Goal: Task Accomplishment & Management: Manage account settings

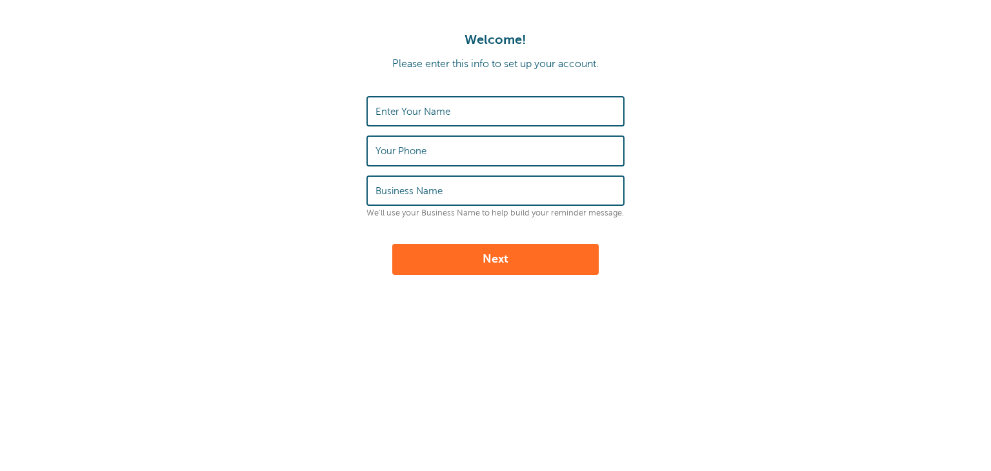
click at [431, 112] on label "Enter Your Name" at bounding box center [412, 112] width 75 height 12
click at [431, 112] on input "Enter Your Name" at bounding box center [495, 111] width 240 height 28
type input "[PERSON_NAME]"
type input "3525874889"
type input "Skyline Solutions"
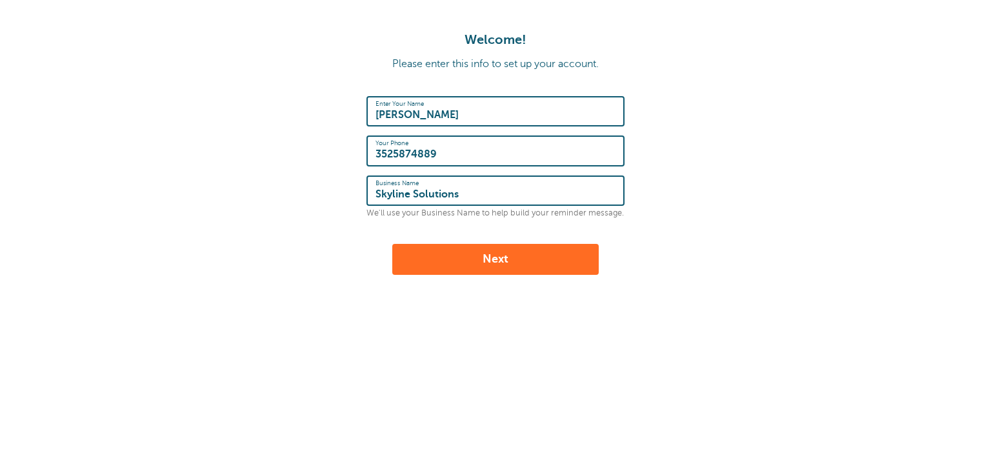
click at [542, 259] on button "Next" at bounding box center [495, 259] width 206 height 31
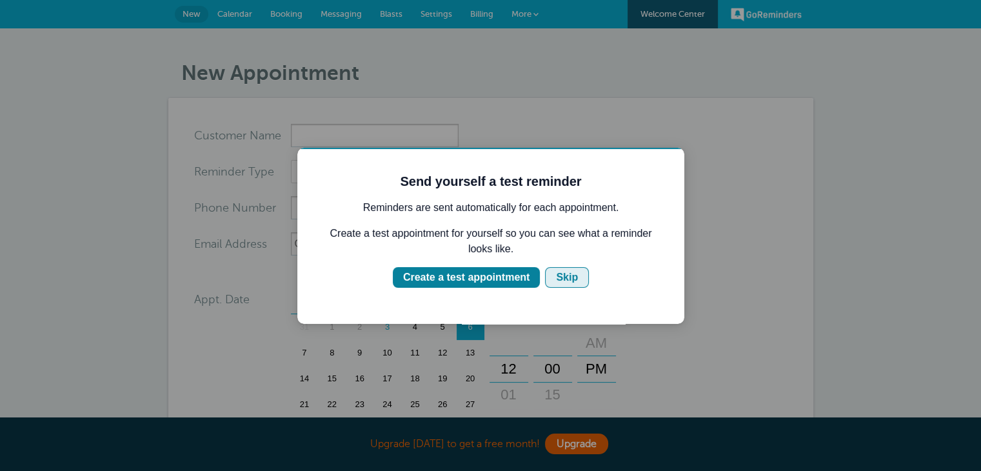
click at [575, 277] on button "Skip" at bounding box center [567, 277] width 44 height 21
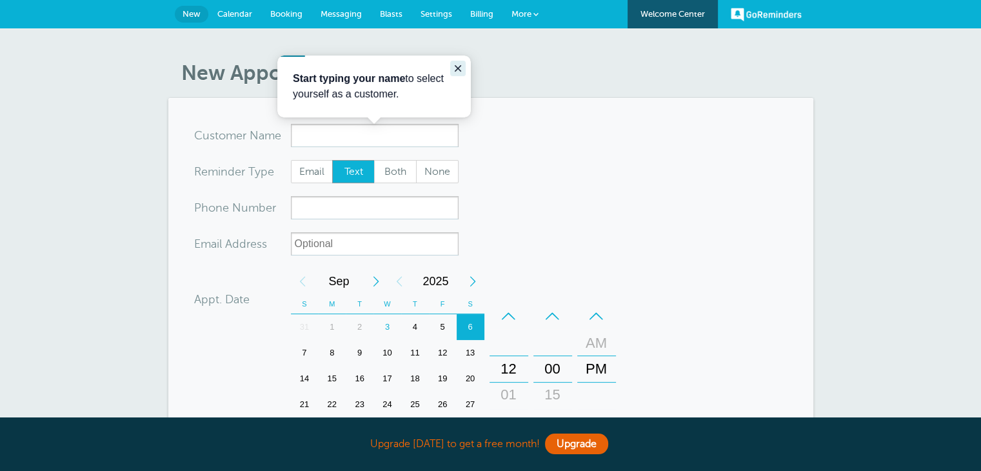
click at [464, 65] on button "Close guide" at bounding box center [457, 68] width 15 height 15
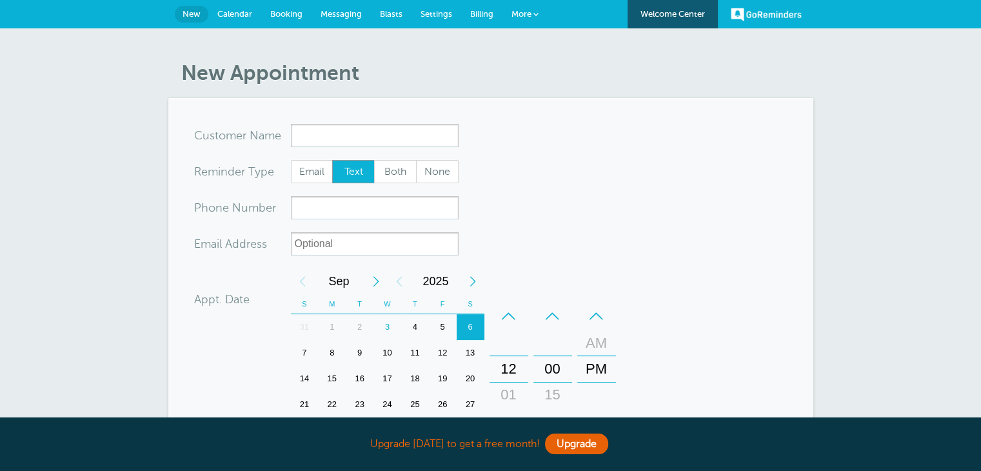
click at [237, 15] on span "Calendar" at bounding box center [234, 14] width 35 height 10
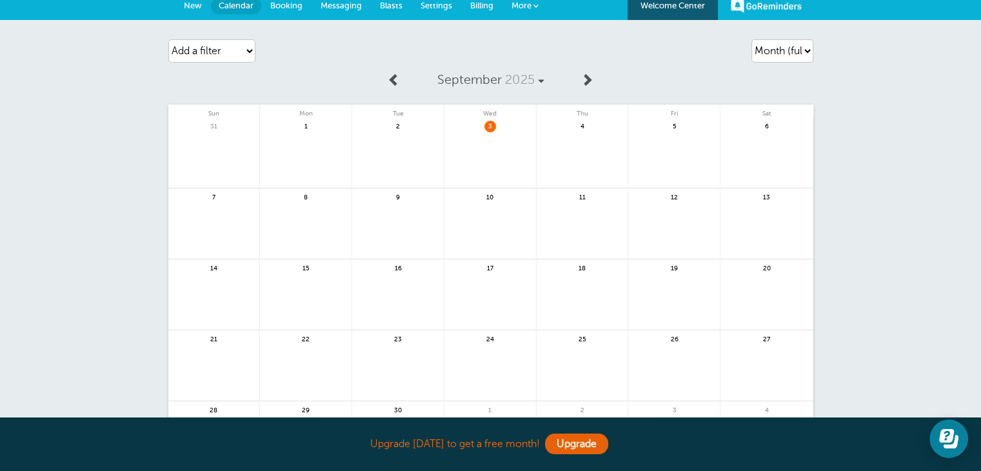
scroll to position [65, 0]
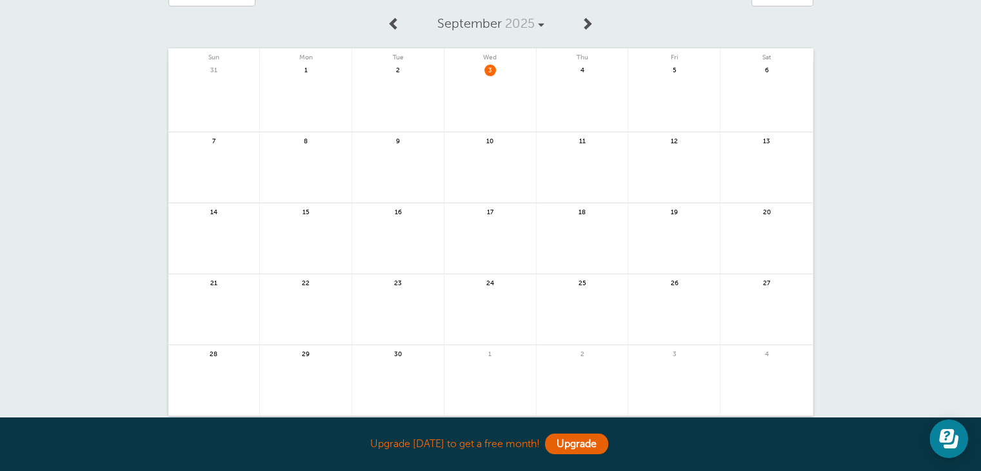
click at [392, 157] on link at bounding box center [398, 175] width 92 height 56
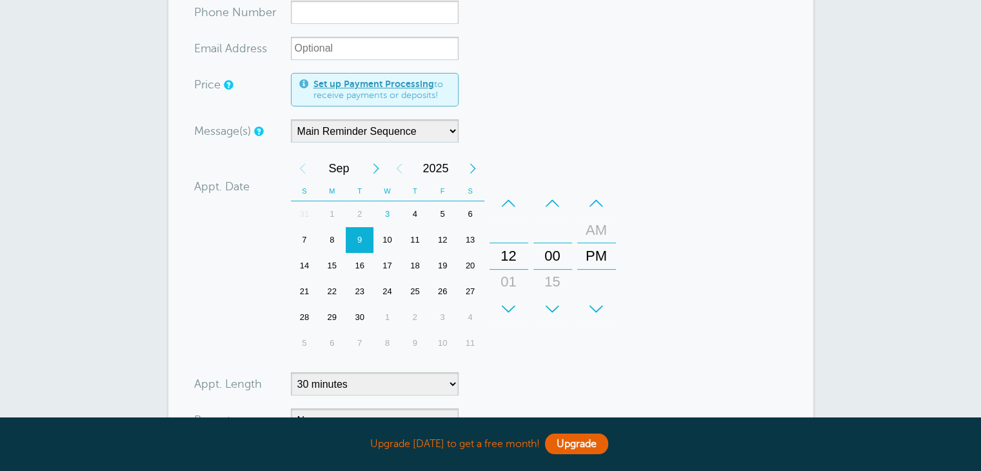
scroll to position [258, 0]
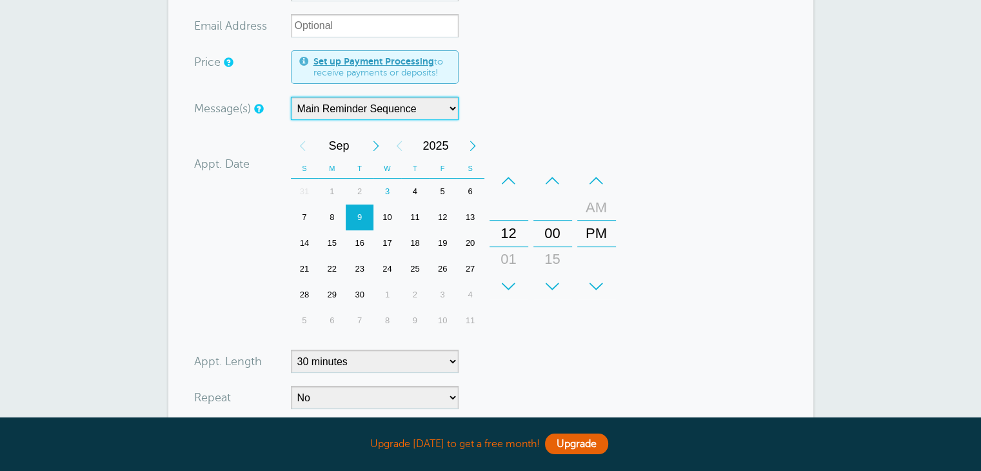
click at [435, 110] on select "Main Reminder Sequence" at bounding box center [375, 108] width 168 height 23
drag, startPoint x: 435, startPoint y: 110, endPoint x: 479, endPoint y: 112, distance: 43.9
click at [435, 110] on select "Main Reminder Sequence" at bounding box center [375, 108] width 168 height 23
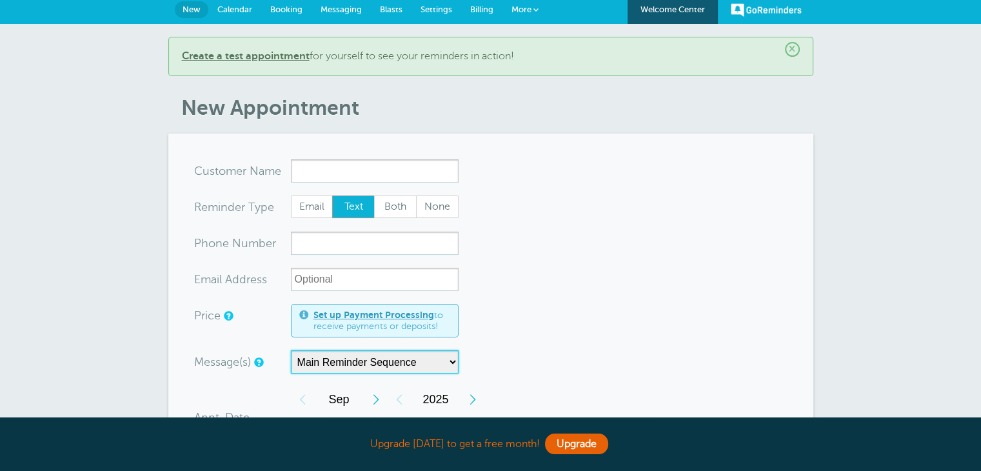
scroll to position [0, 0]
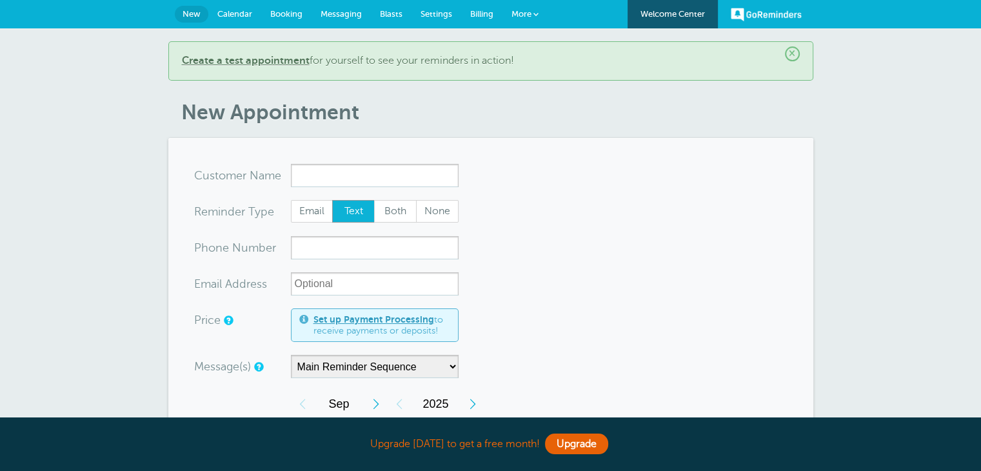
click at [338, 13] on span "Messaging" at bounding box center [341, 14] width 41 height 10
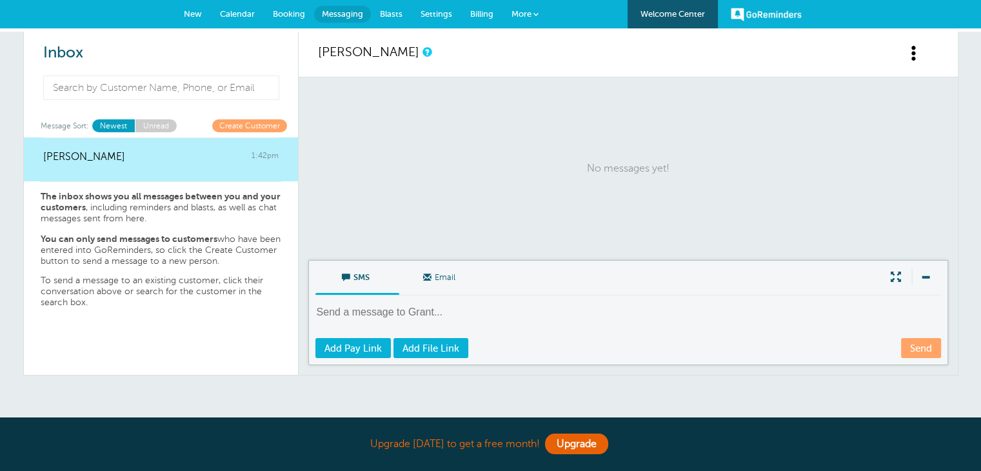
click at [195, 14] on span "New" at bounding box center [193, 14] width 18 height 10
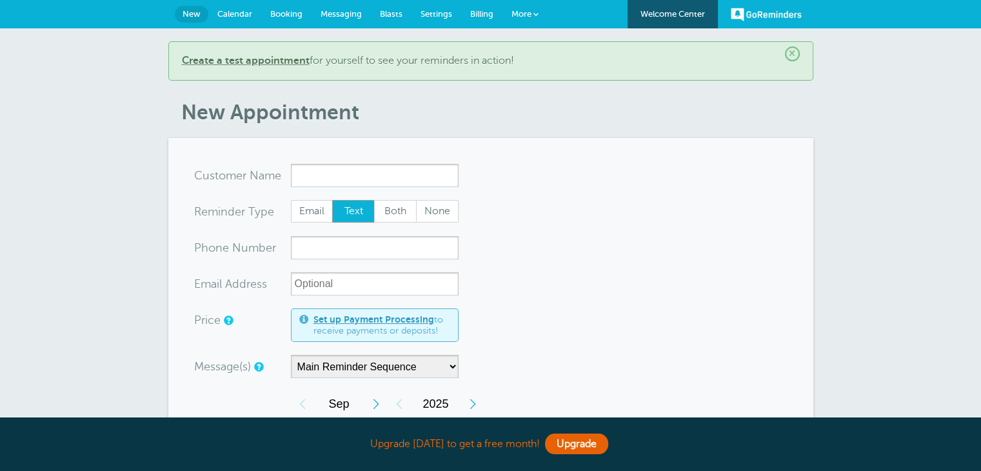
click at [277, 61] on b "Create a test appointment" at bounding box center [246, 61] width 128 height 12
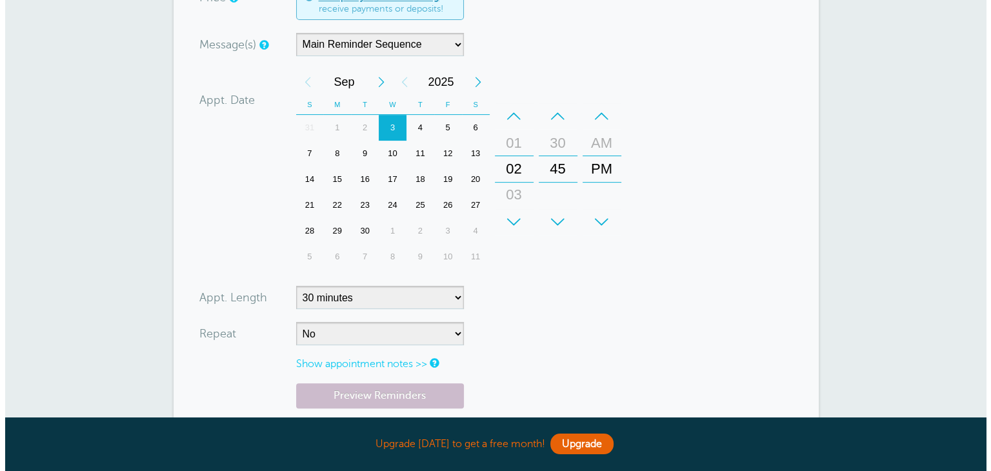
scroll to position [452, 0]
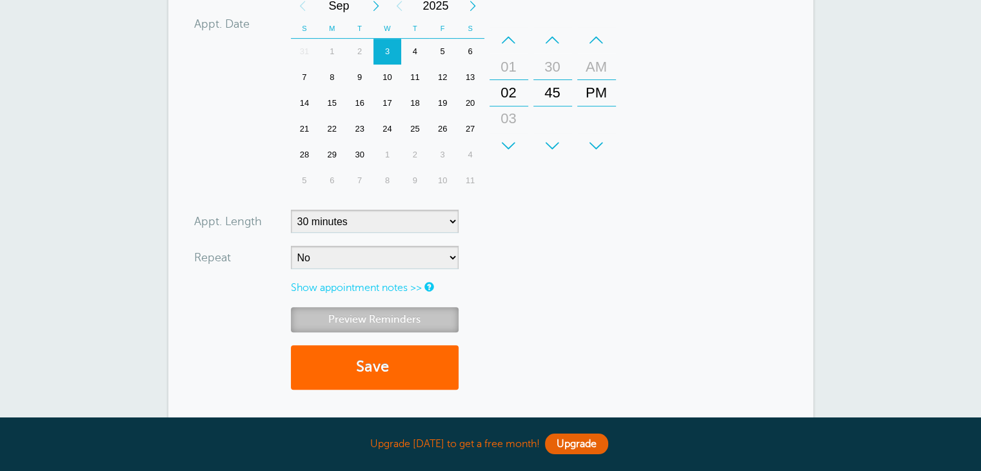
click at [432, 318] on link "Preview Reminders" at bounding box center [375, 319] width 168 height 25
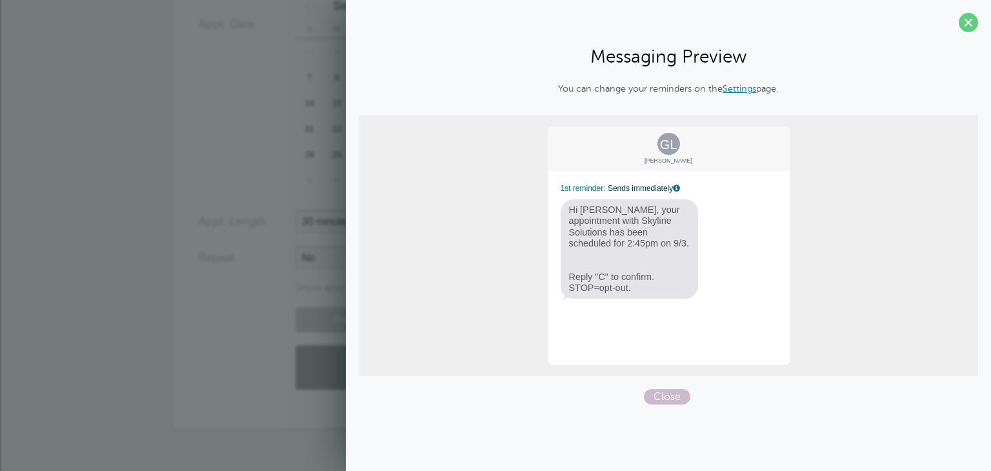
click at [741, 90] on link "Settings" at bounding box center [740, 88] width 34 height 10
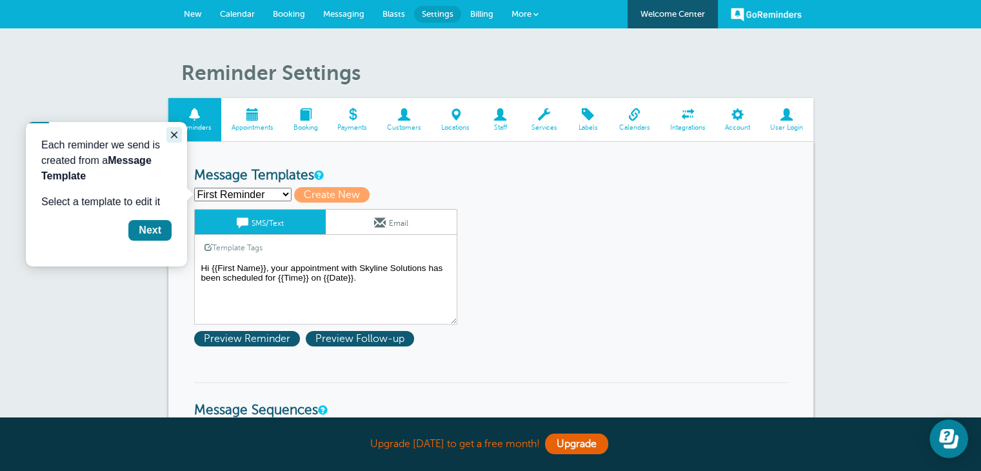
click at [172, 137] on icon "Close guide" at bounding box center [174, 135] width 6 height 6
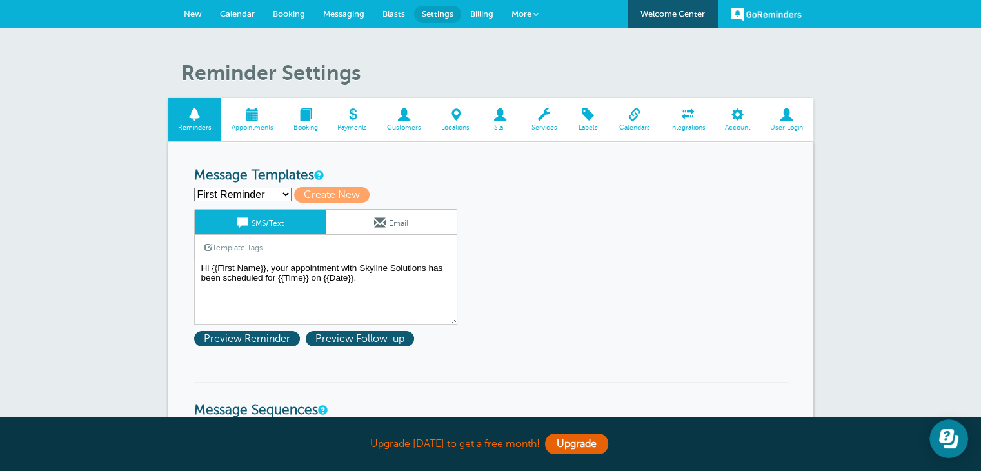
click at [255, 124] on span "Appointments" at bounding box center [252, 128] width 49 height 8
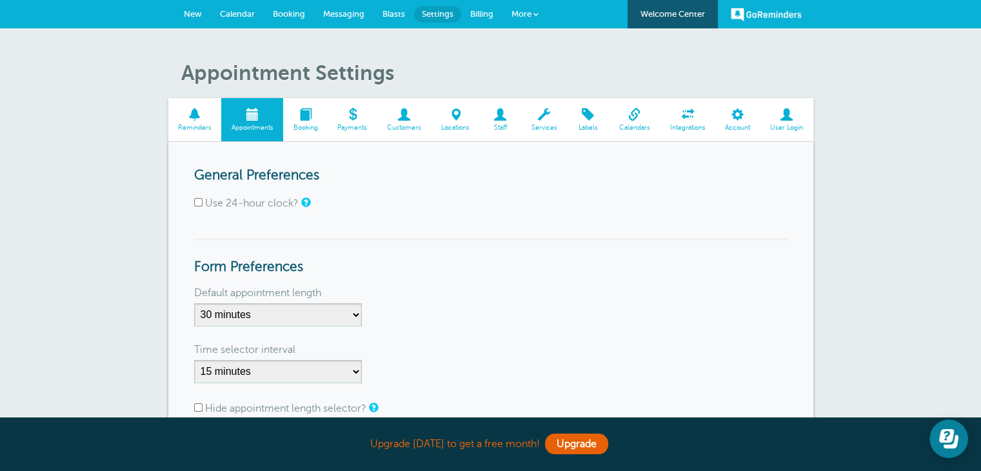
click at [540, 121] on span at bounding box center [544, 114] width 46 height 12
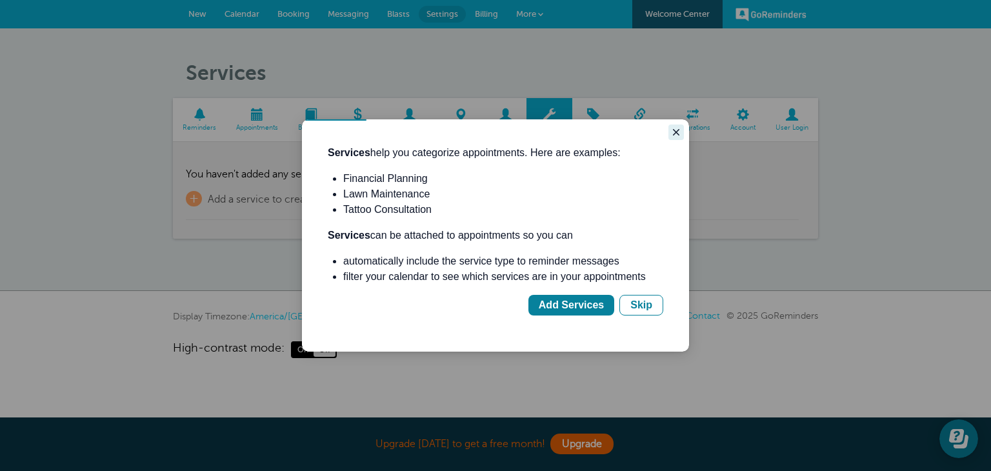
click at [674, 132] on icon "Close guide" at bounding box center [676, 132] width 10 height 10
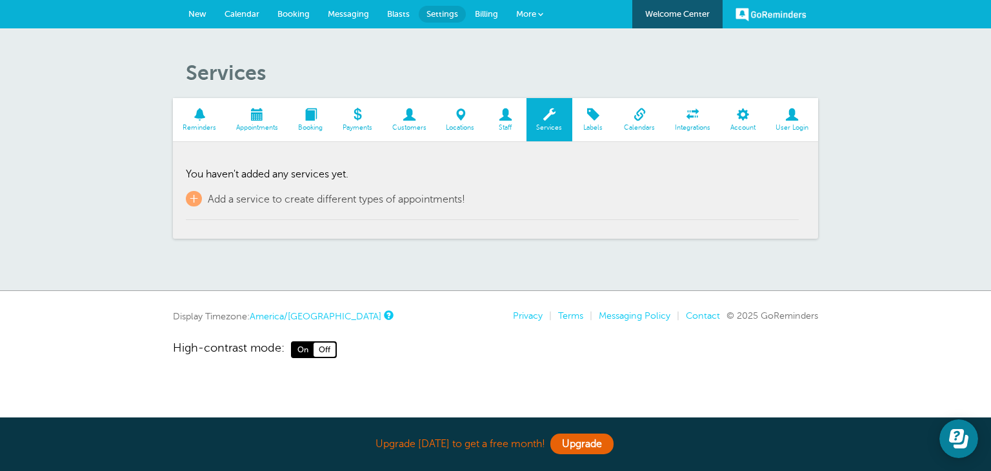
click at [627, 122] on link "Calendars" at bounding box center [639, 119] width 51 height 43
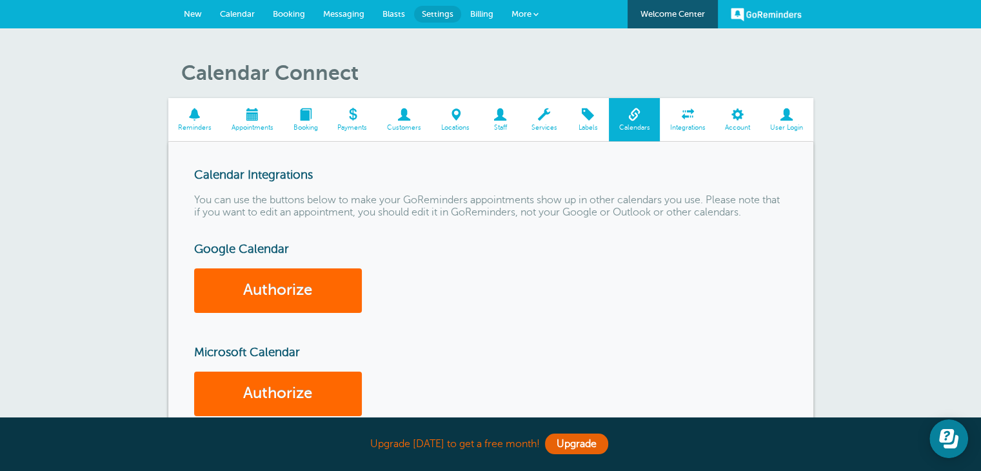
click at [205, 114] on span at bounding box center [195, 114] width 54 height 12
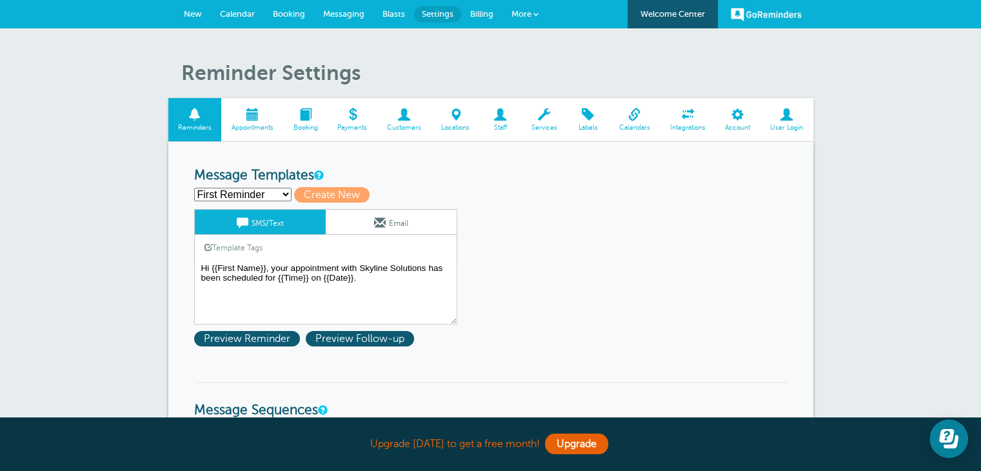
click at [281, 190] on select "First Reminder Second Reminder Third Reminder Create new..." at bounding box center [242, 195] width 97 height 14
select select "160801"
click at [194, 188] on select "First Reminder Second Reminder Third Reminder Create new..." at bounding box center [242, 195] width 97 height 14
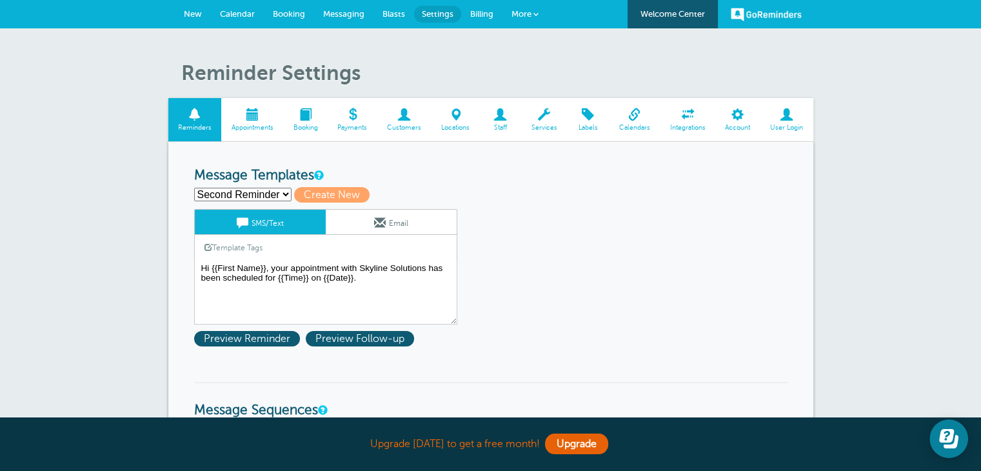
type input "Second Reminder"
type textarea "Hi {{First Name}}, you have an appointment with Skyline Solutions at {{Time}} o…"
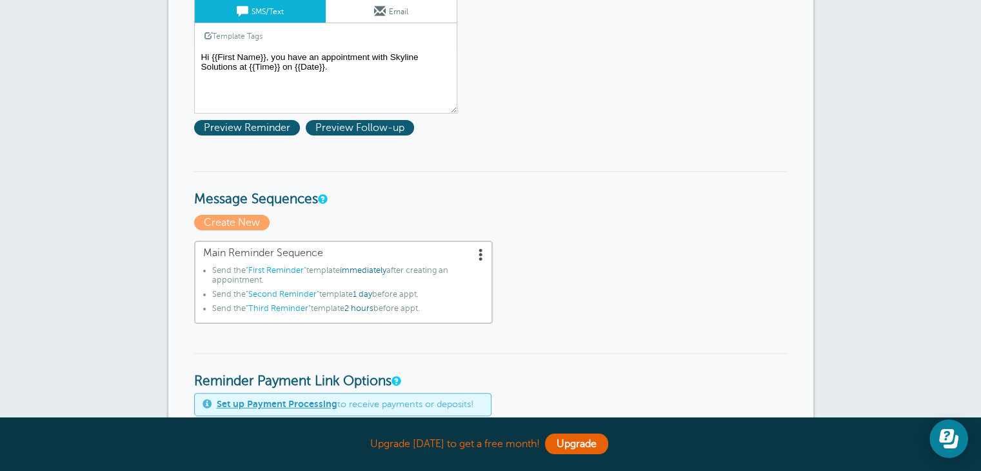
scroll to position [258, 0]
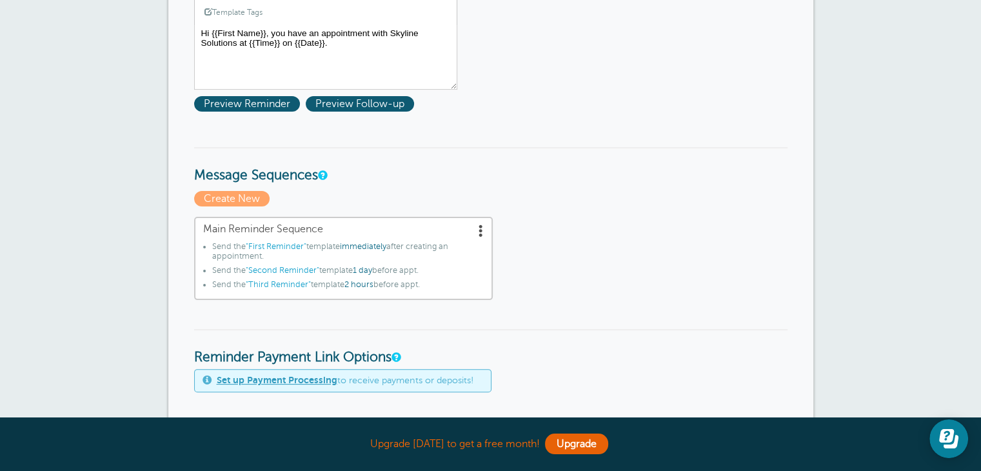
click at [362, 269] on span "1 day" at bounding box center [362, 270] width 19 height 9
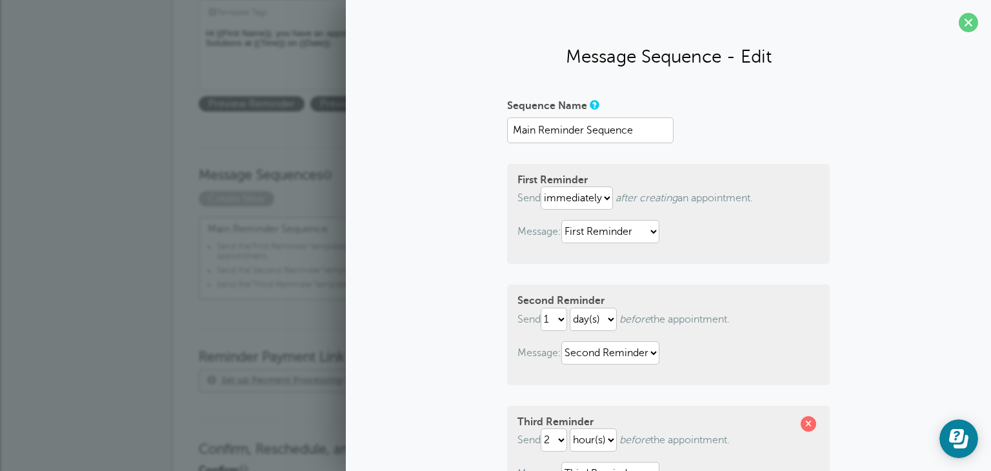
click at [253, 247] on span ""First Reminder"" at bounding box center [280, 246] width 61 height 9
click at [948, 22] on section "Message Sequence - Edit Sequence Name Main Reminder Sequence First Reminder Sen…" at bounding box center [668, 344] width 645 height 688
click at [959, 26] on span at bounding box center [968, 22] width 19 height 19
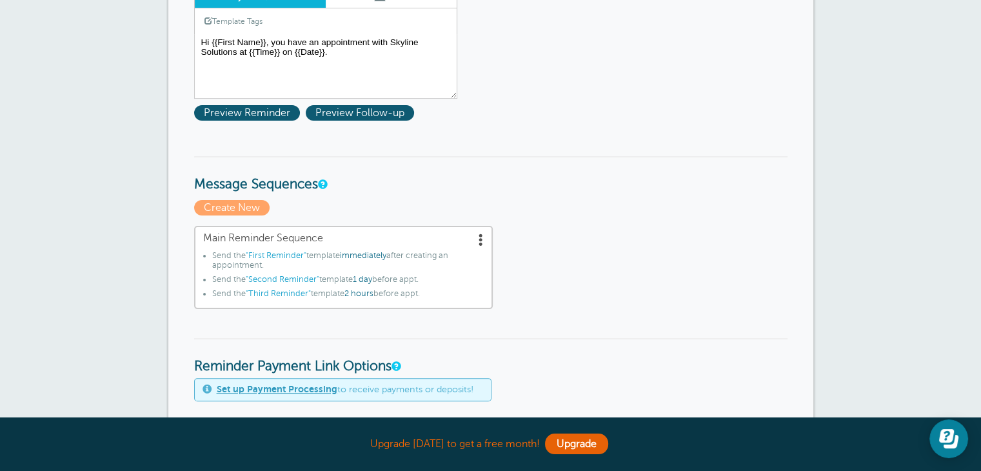
scroll to position [0, 0]
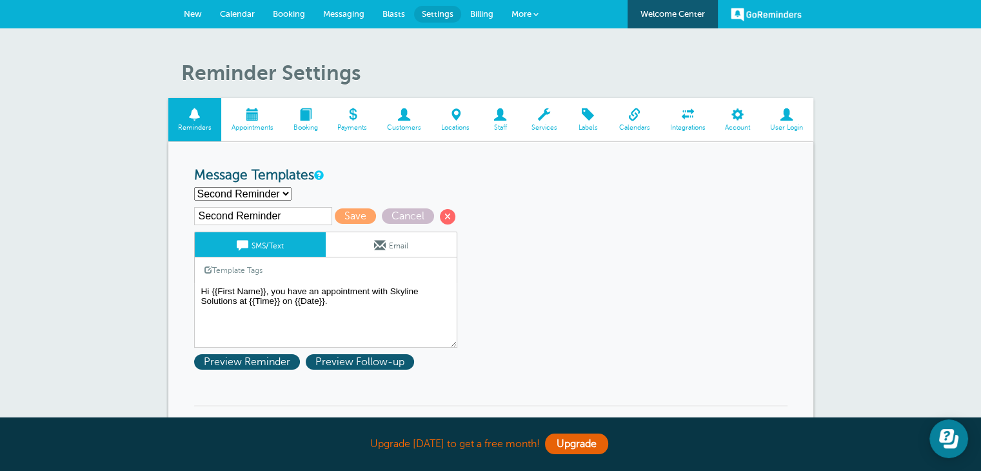
click at [264, 195] on select "First Reminder Second Reminder Third Reminder Create new..." at bounding box center [242, 194] width 97 height 14
select select "160799"
click at [194, 187] on select "First Reminder Second Reminder Third Reminder Create new..." at bounding box center [242, 194] width 97 height 14
type input "First Reminder"
type textarea "Hi {{First Name}}, your appointment with Skyline Solutions has been scheduled f…"
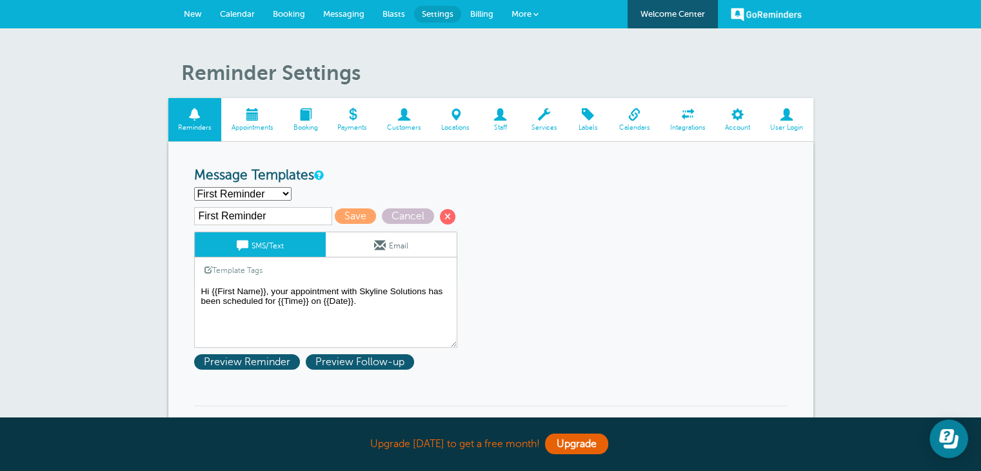
click at [470, 189] on div "First Reminder Second Reminder Third Reminder Create new... Create New" at bounding box center [491, 194] width 594 height 14
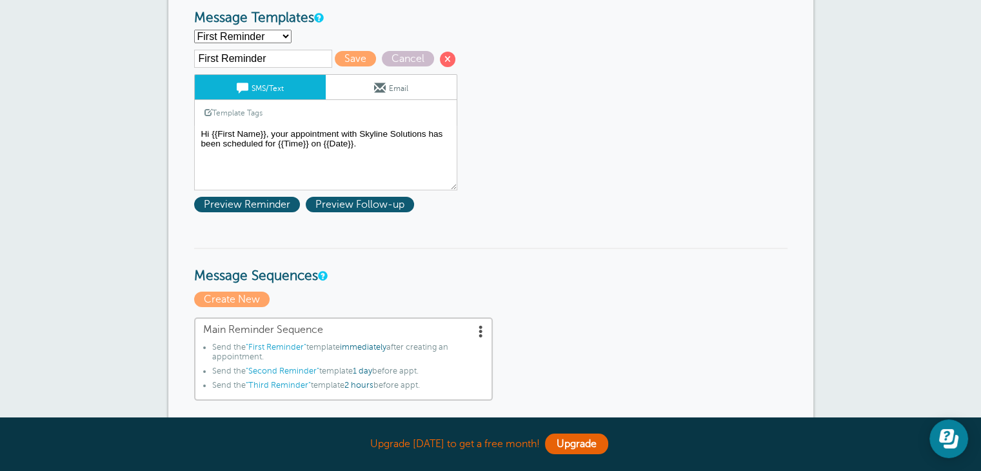
scroll to position [129, 0]
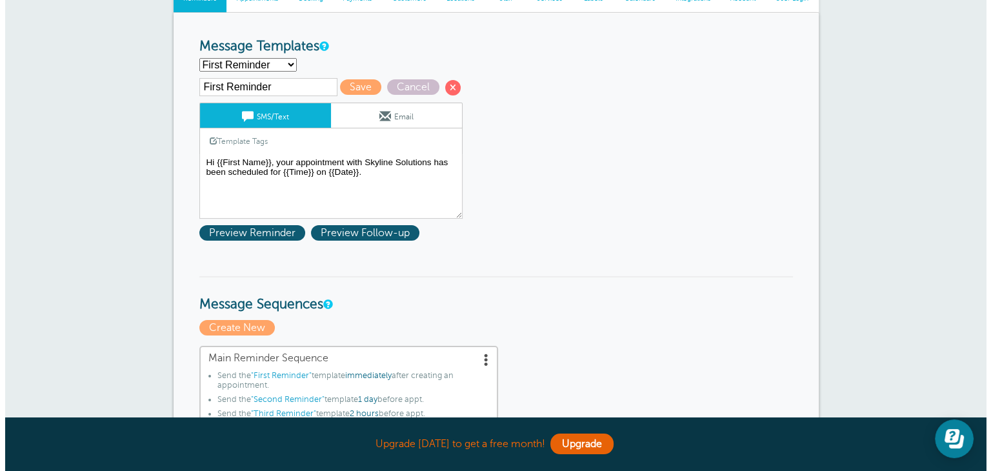
scroll to position [258, 0]
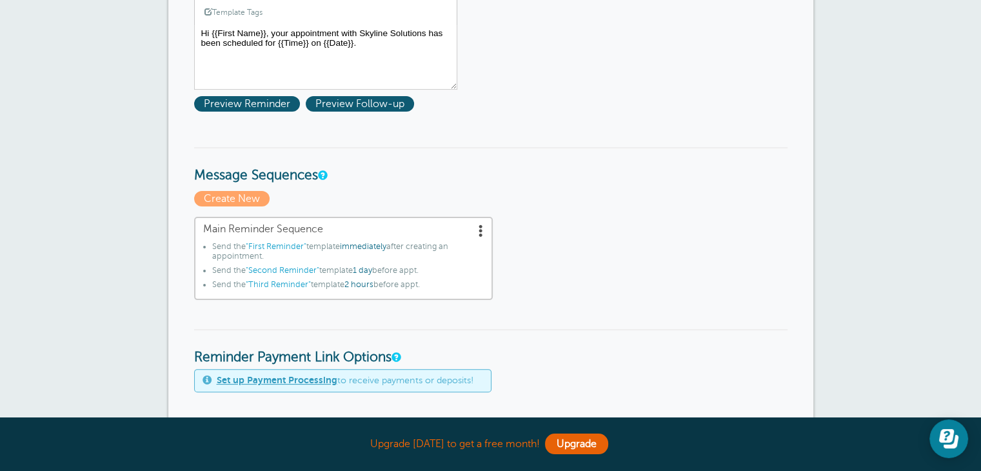
click at [362, 269] on span "1 day" at bounding box center [362, 270] width 19 height 9
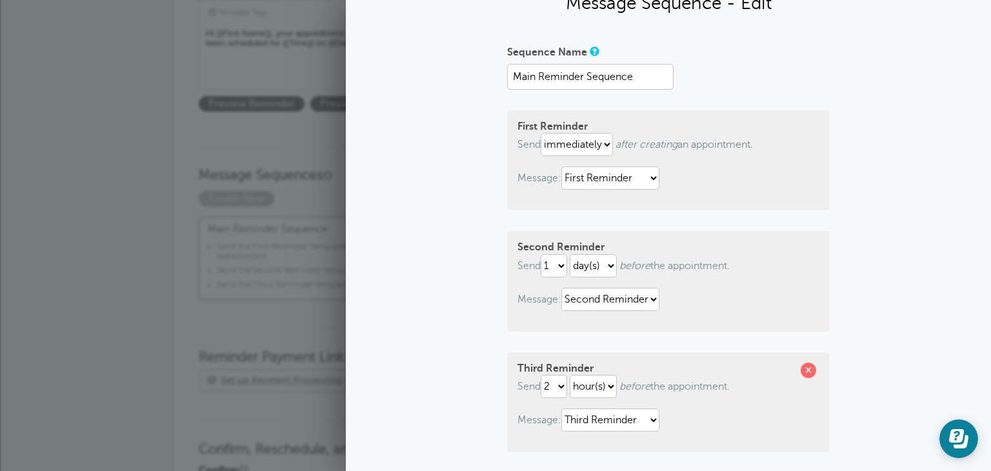
scroll to position [129, 0]
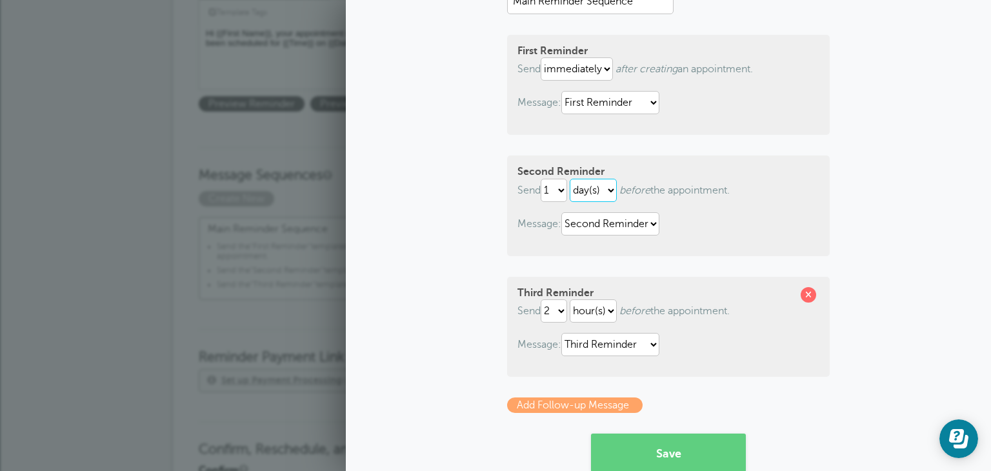
click at [594, 188] on select "hour(s) day(s)" at bounding box center [593, 190] width 47 height 23
click at [549, 194] on select "1 2 3 4 5 6 7 8 9 10 11 12 13 14 15 16 17 18 19 20 21 22 23 24 25 26 27 28 29 30" at bounding box center [554, 190] width 26 height 23
select select "7"
click at [541, 179] on select "1 2 3 4 5 6 7 8 9 10 11 12 13 14 15 16 17 18 19 20 21 22 23 24 25 26 27 28 29 30" at bounding box center [554, 190] width 26 height 23
click at [738, 221] on p "Message: First Reminder Second Reminder Third Reminder" at bounding box center [668, 223] width 302 height 23
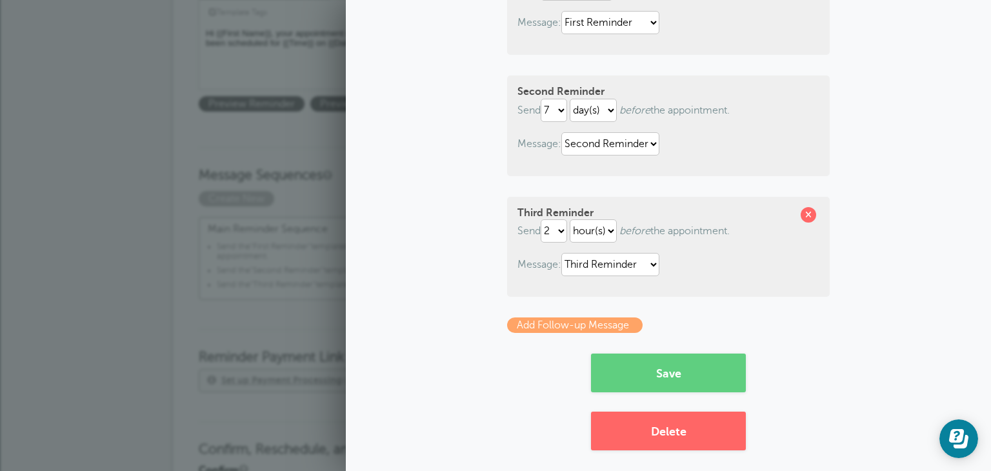
scroll to position [217, 0]
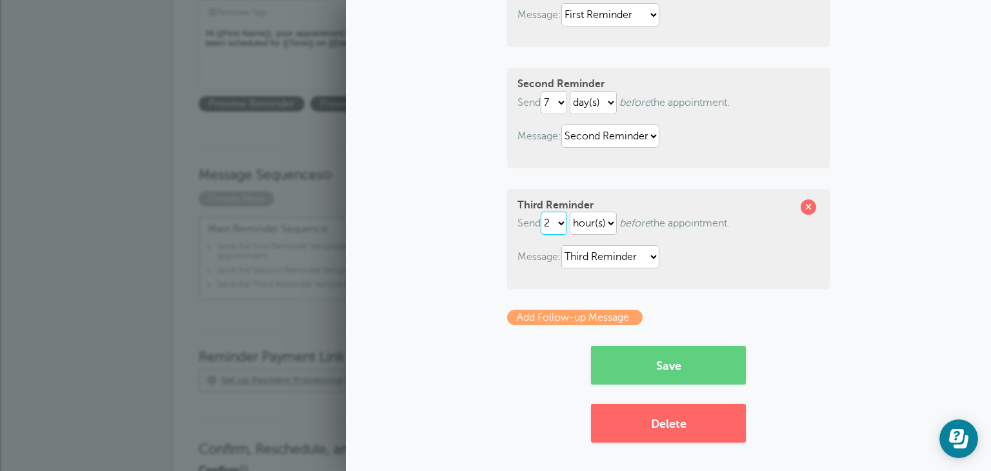
click at [550, 222] on select "1 2 3 4 5 6 7 8 9 10 11 12 13 14 15 16 17 18 19 20 21 22 23 24 25 26 27 28 29 30" at bounding box center [554, 223] width 26 height 23
select select "1"
click at [541, 212] on select "1 2 3 4 5 6 7 8 9 10 11 12 13 14 15 16 17 18 19 20 21 22 23 24 25 26 27 28 29 30" at bounding box center [554, 223] width 26 height 23
click at [581, 234] on div "Third Reminder Send 1 2 3 4 5 6 7 8 9 10 11 12 13 14 15 16 17 18 19 20 21 22 23…" at bounding box center [668, 239] width 323 height 100
click at [583, 226] on select "hour(s) day(s)" at bounding box center [593, 223] width 47 height 23
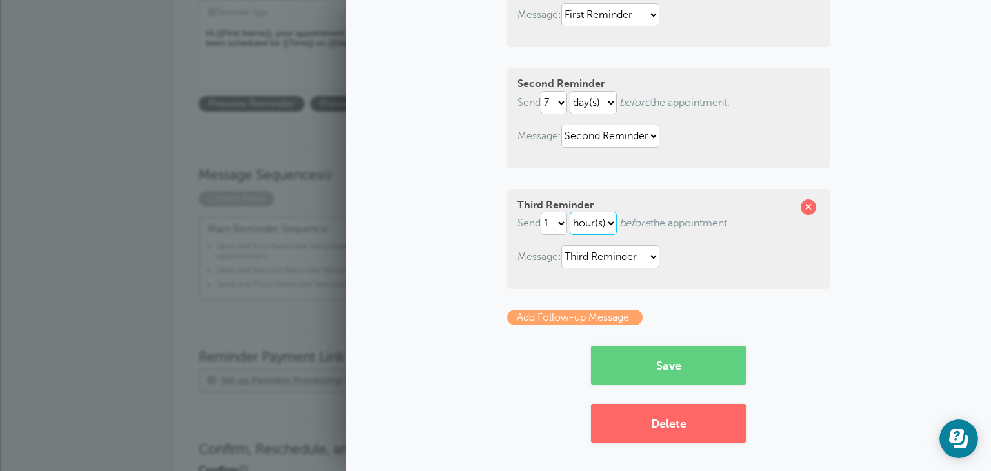
select select "DAY"
click at [570, 212] on select "hour(s) day(s)" at bounding box center [593, 223] width 47 height 23
click at [684, 362] on button "Save" at bounding box center [668, 365] width 155 height 39
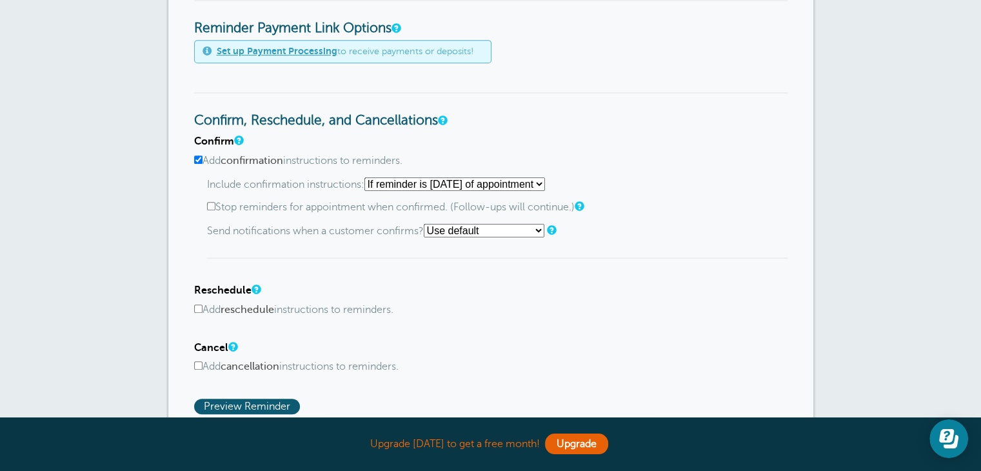
scroll to position [645, 0]
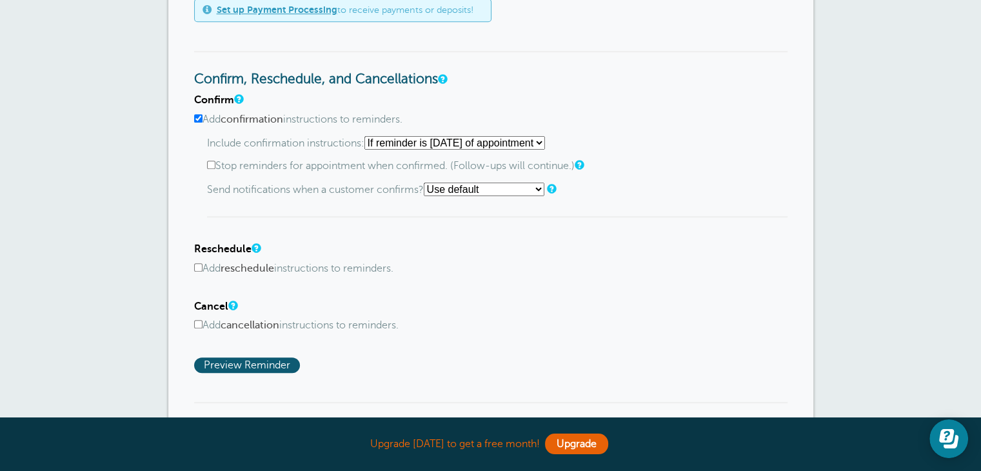
click at [303, 265] on label "Add reschedule instructions to reminders." at bounding box center [491, 269] width 594 height 12
click at [203, 265] on input "Add reschedule instructions to reminders." at bounding box center [198, 267] width 8 height 8
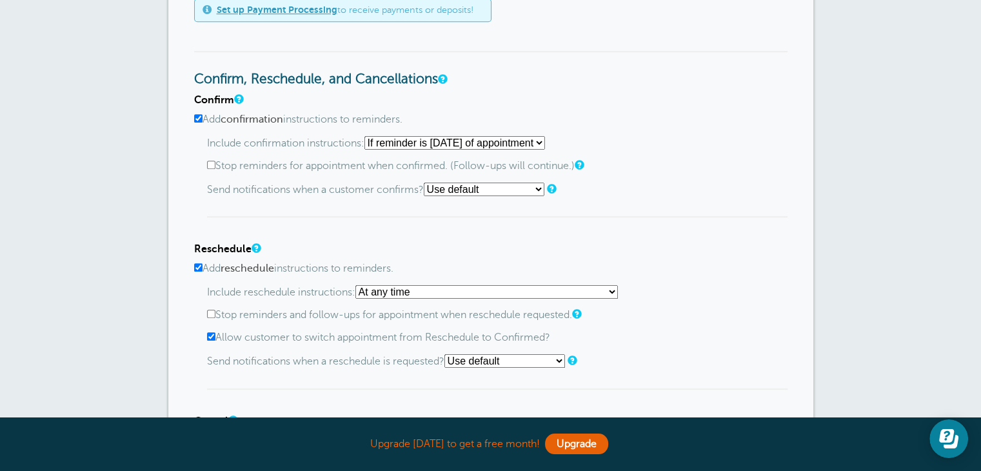
click at [303, 265] on label "Add reschedule instructions to reminders." at bounding box center [491, 269] width 594 height 12
click at [203, 265] on input "Add reschedule instructions to reminders." at bounding box center [198, 267] width 8 height 8
checkbox input "false"
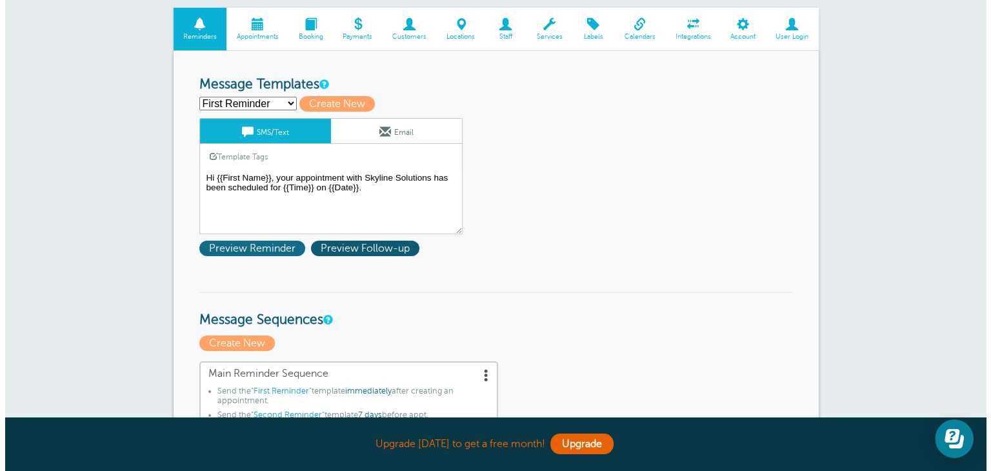
scroll to position [129, 0]
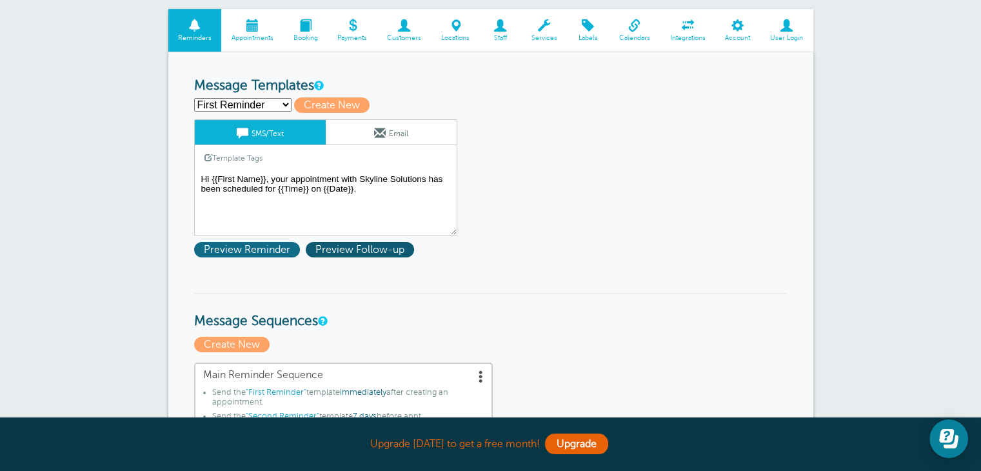
click at [280, 249] on span "Preview Reminder" at bounding box center [247, 249] width 106 height 15
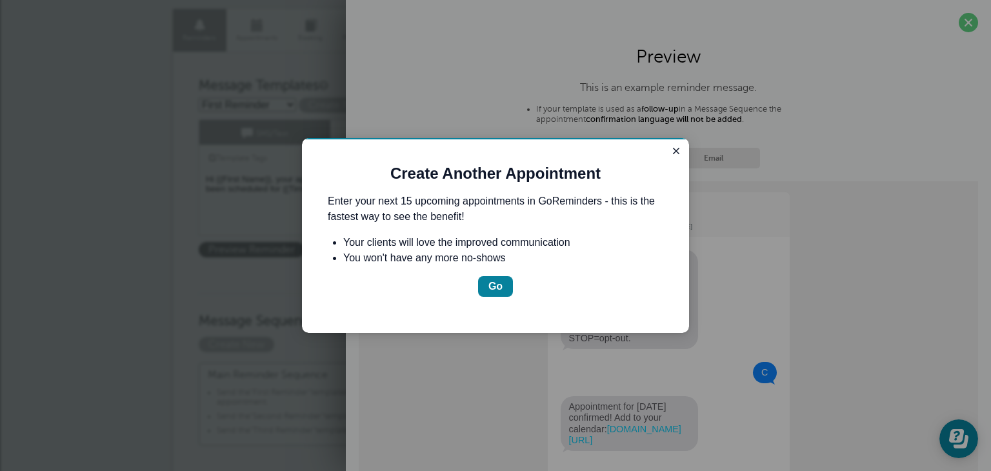
scroll to position [0, 0]
click at [675, 152] on icon "Close guide" at bounding box center [676, 151] width 6 height 6
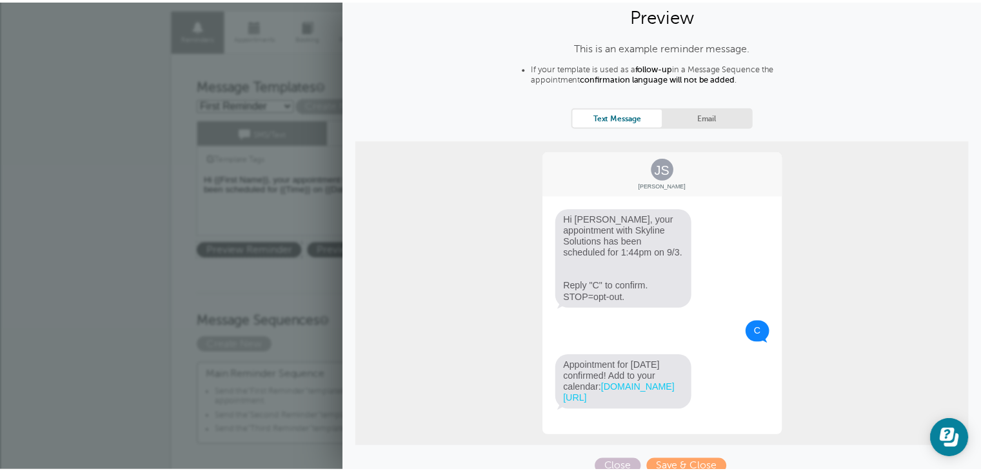
scroll to position [65, 0]
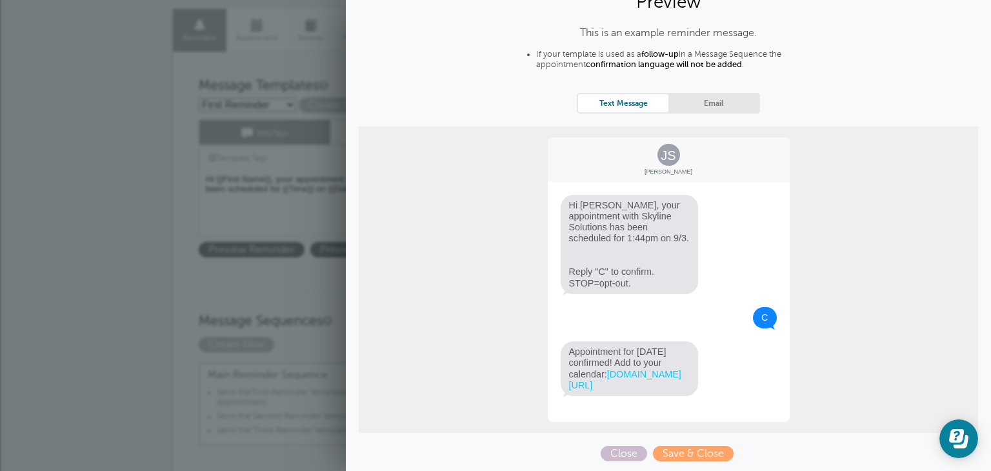
click at [274, 314] on h3 "Message Sequences" at bounding box center [496, 311] width 594 height 37
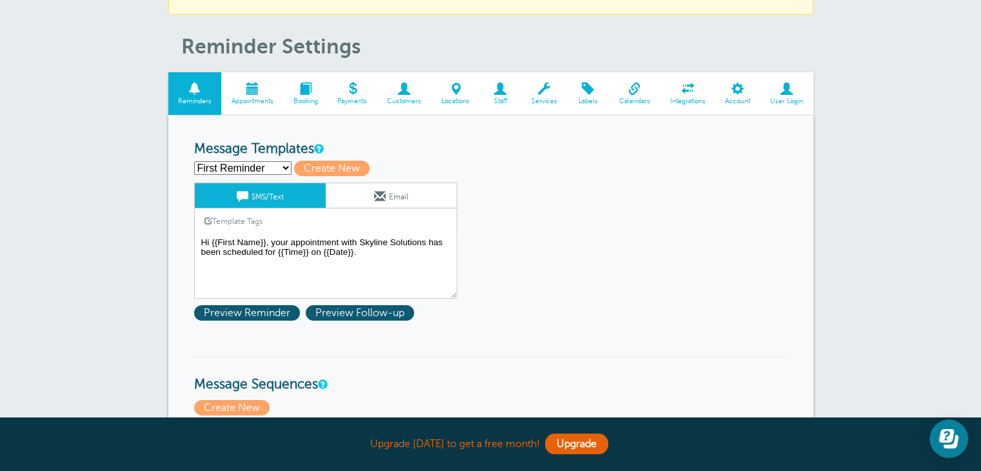
scroll to position [0, 0]
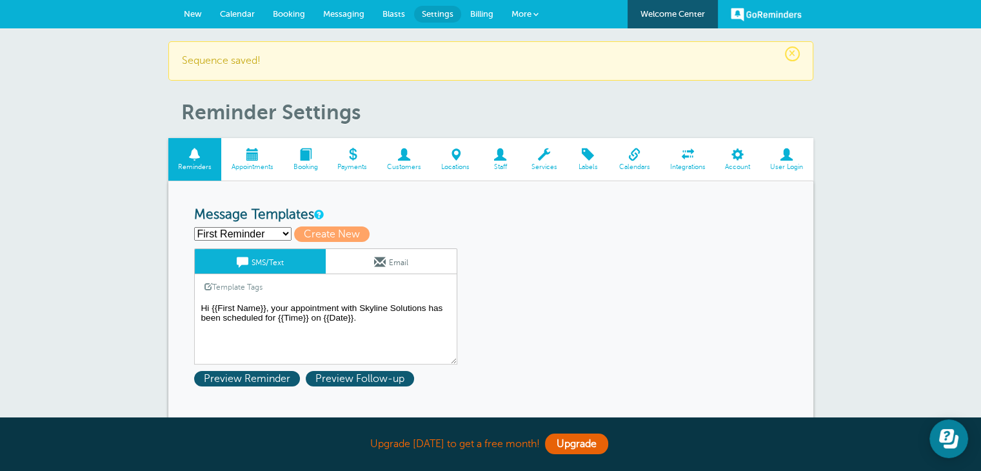
click at [241, 19] on link "Calendar" at bounding box center [237, 14] width 53 height 28
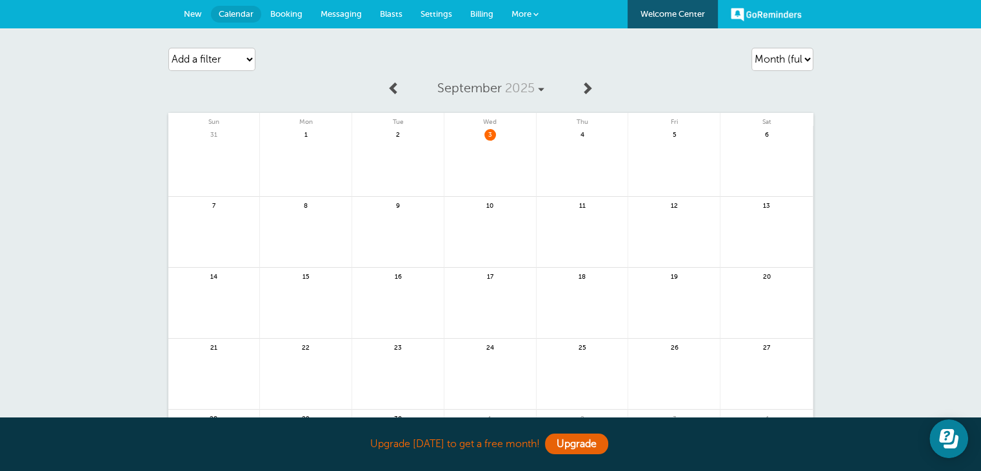
click at [557, 220] on link at bounding box center [583, 240] width 92 height 56
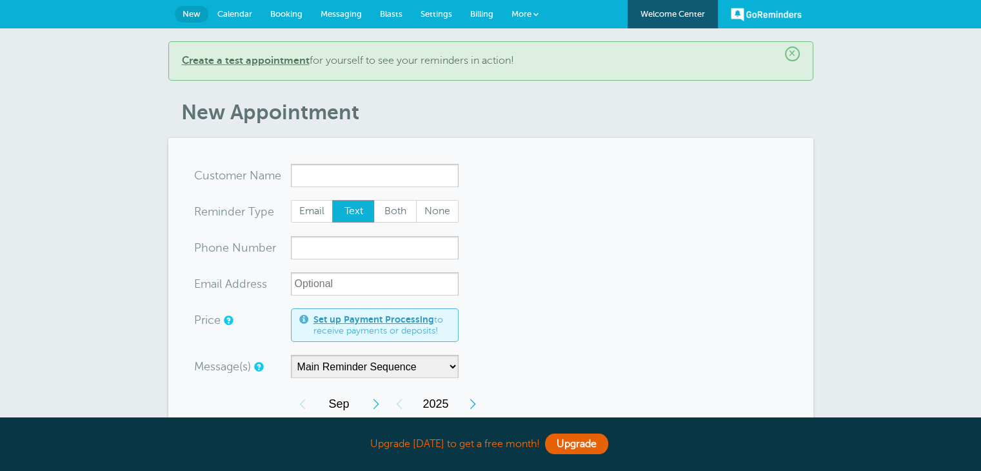
click at [262, 59] on b "Create a test appointment" at bounding box center [246, 61] width 128 height 12
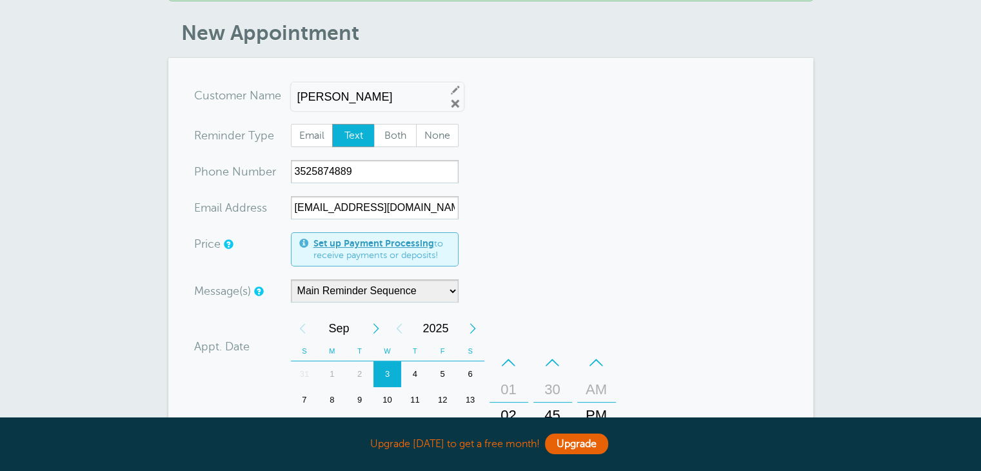
scroll to position [258, 0]
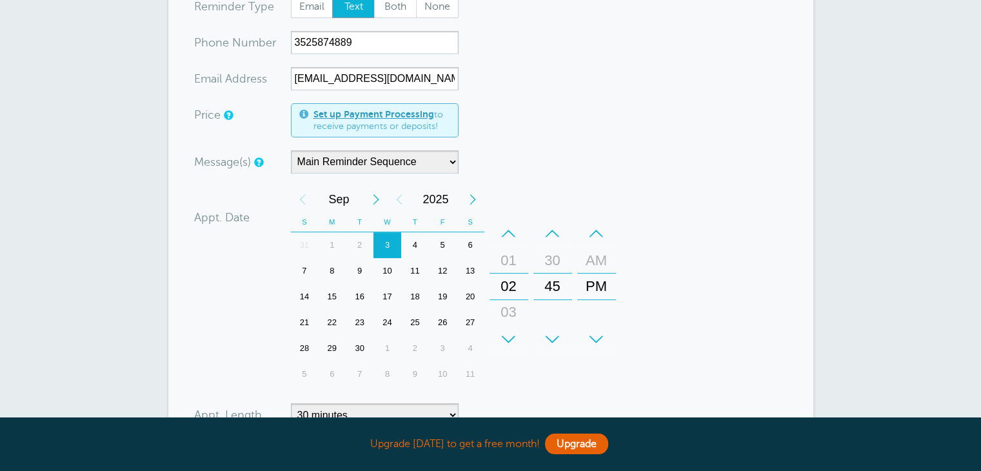
click at [387, 269] on div "10" at bounding box center [388, 271] width 28 height 26
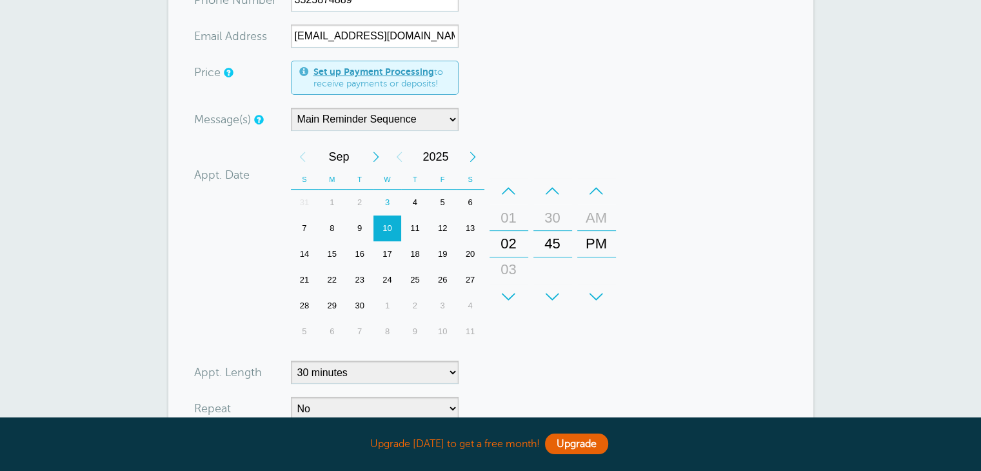
scroll to position [452, 0]
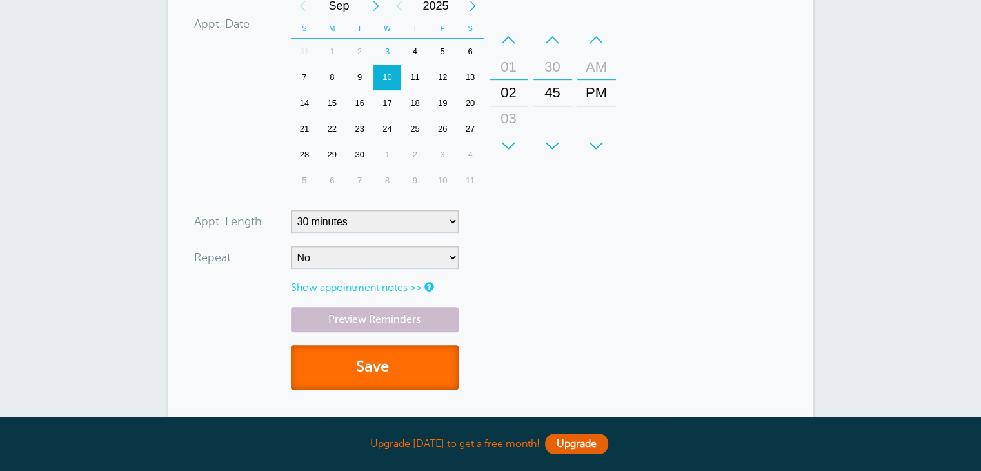
click at [423, 356] on button "Save" at bounding box center [375, 367] width 168 height 45
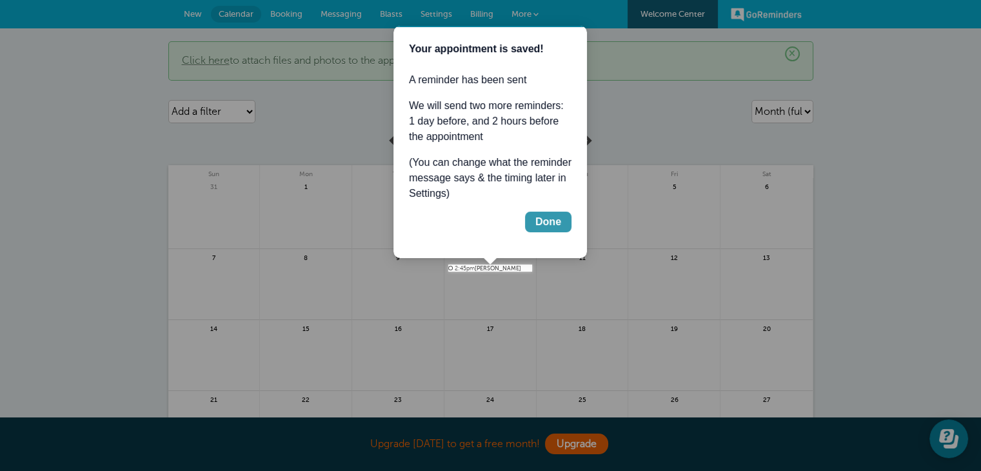
click at [545, 225] on div "Done" at bounding box center [548, 221] width 26 height 15
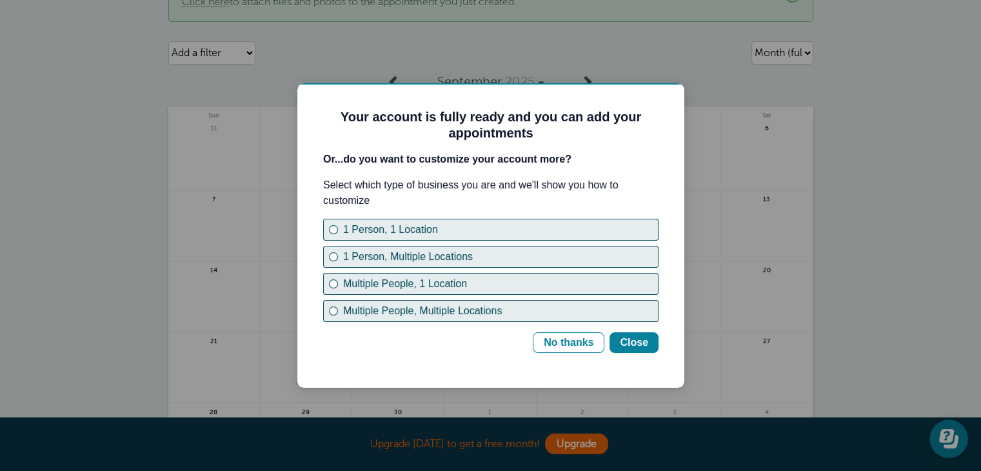
scroll to position [129, 0]
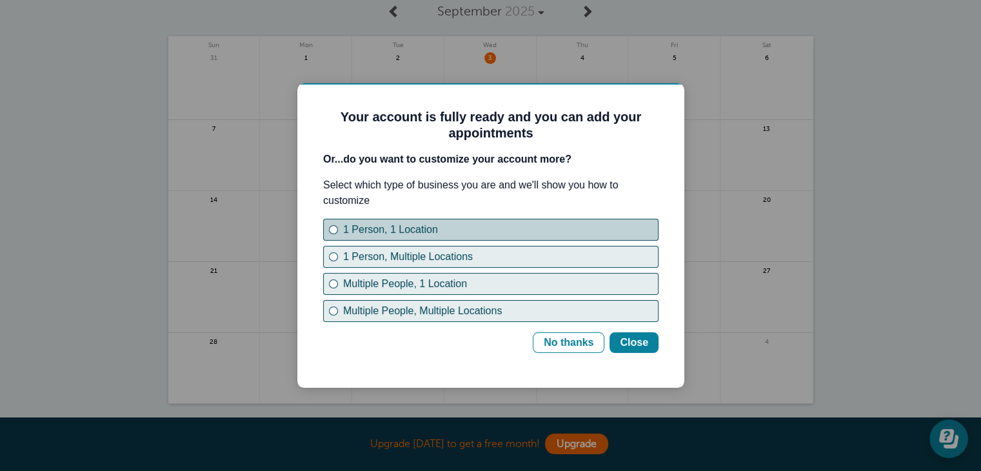
click at [409, 230] on div "1 Person, 1 Location" at bounding box center [500, 229] width 315 height 15
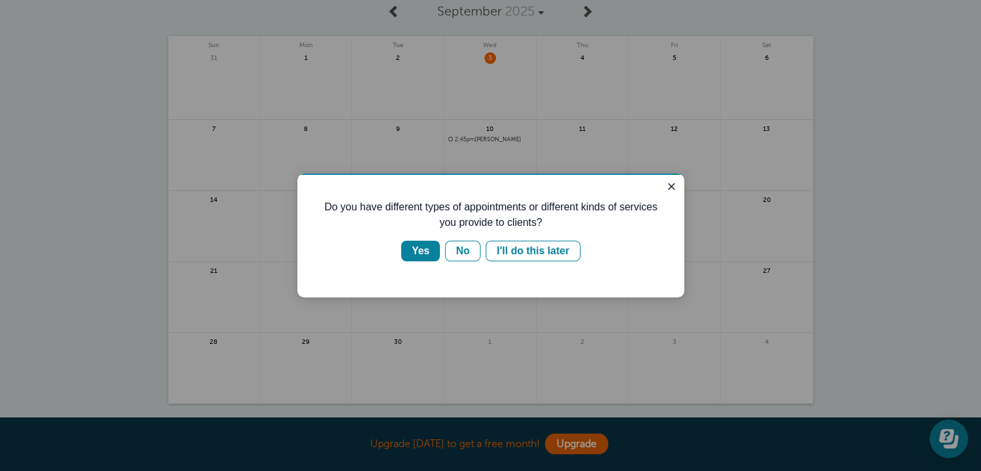
scroll to position [0, 0]
click at [670, 188] on icon "Close guide" at bounding box center [671, 186] width 6 height 6
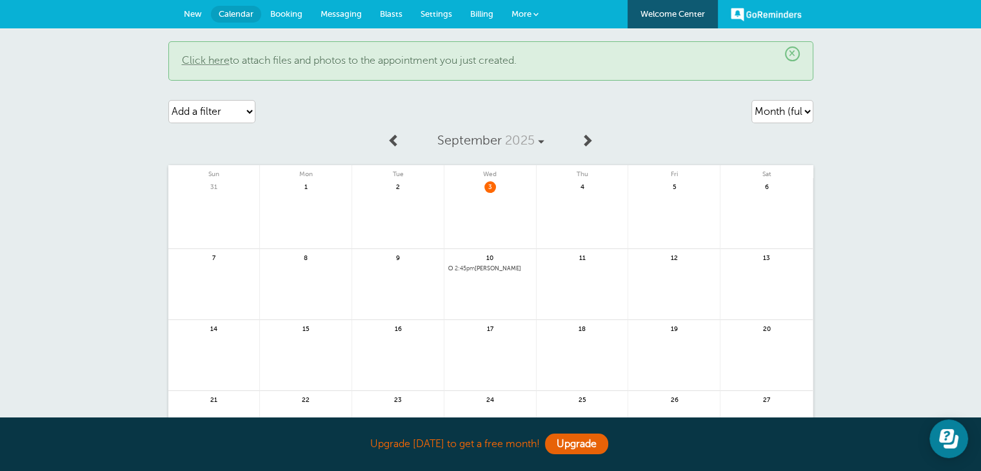
click at [683, 17] on link "Welcome Center" at bounding box center [673, 14] width 90 height 28
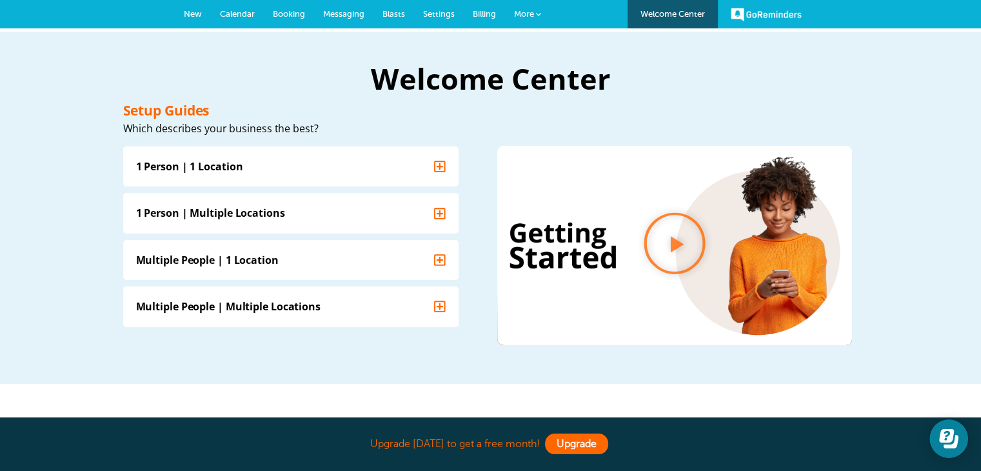
click at [584, 446] on link "Upgrade" at bounding box center [576, 444] width 63 height 21
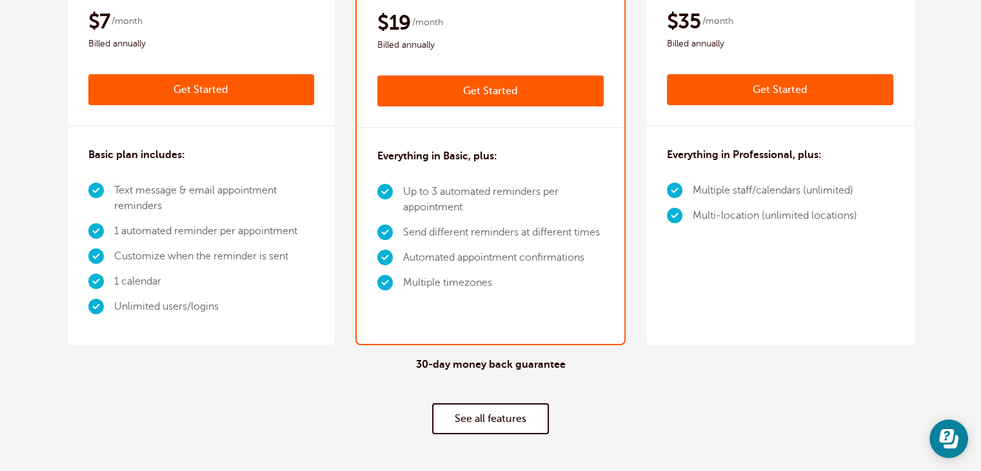
scroll to position [452, 0]
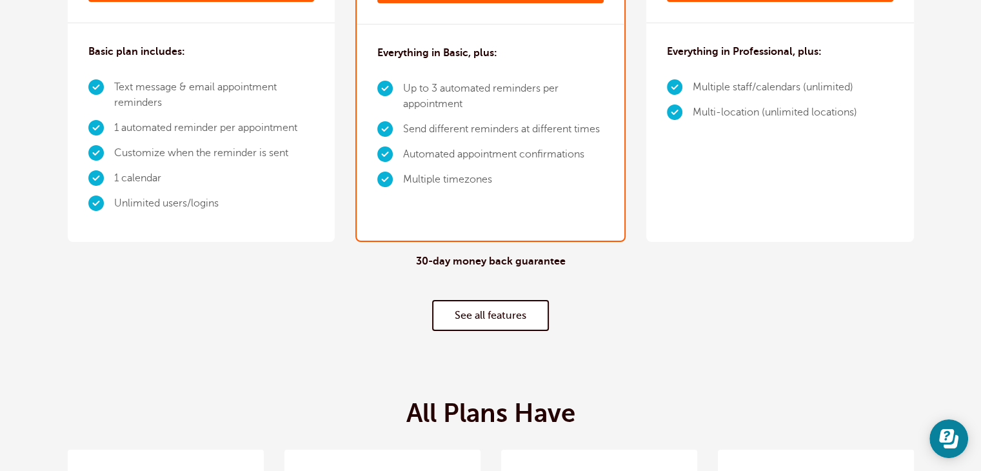
click at [480, 326] on link "See all features" at bounding box center [490, 315] width 117 height 31
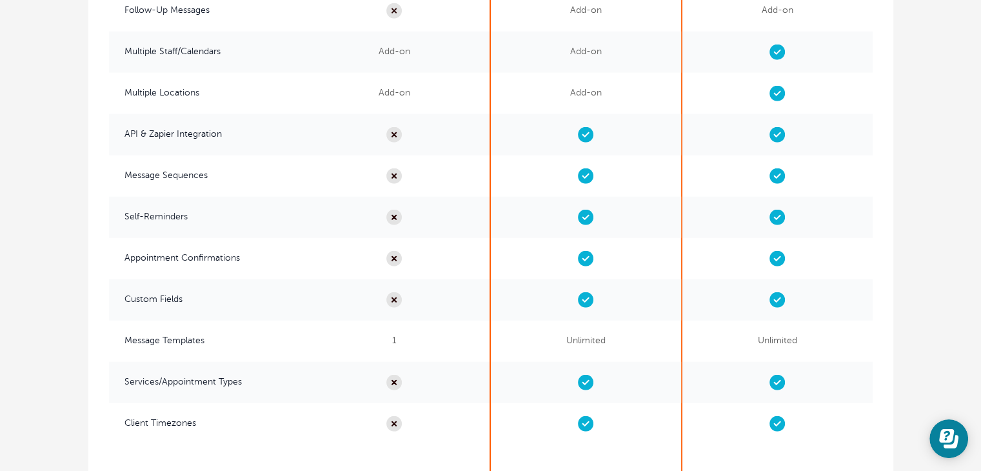
scroll to position [3037, 0]
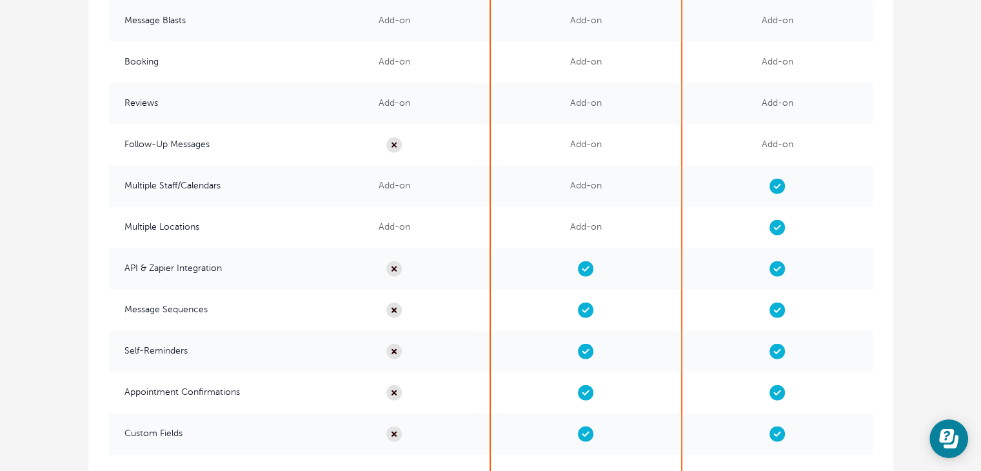
click at [577, 229] on span "Add-on" at bounding box center [586, 227] width 190 height 41
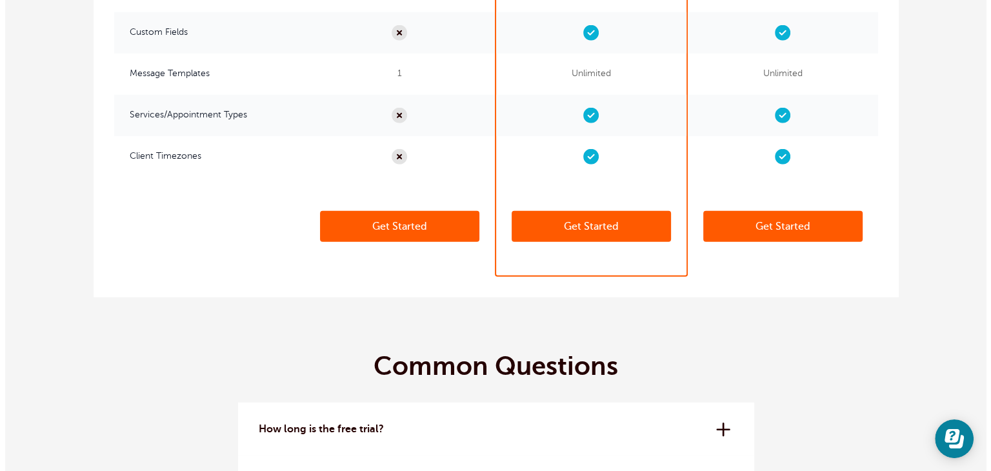
scroll to position [3425, 0]
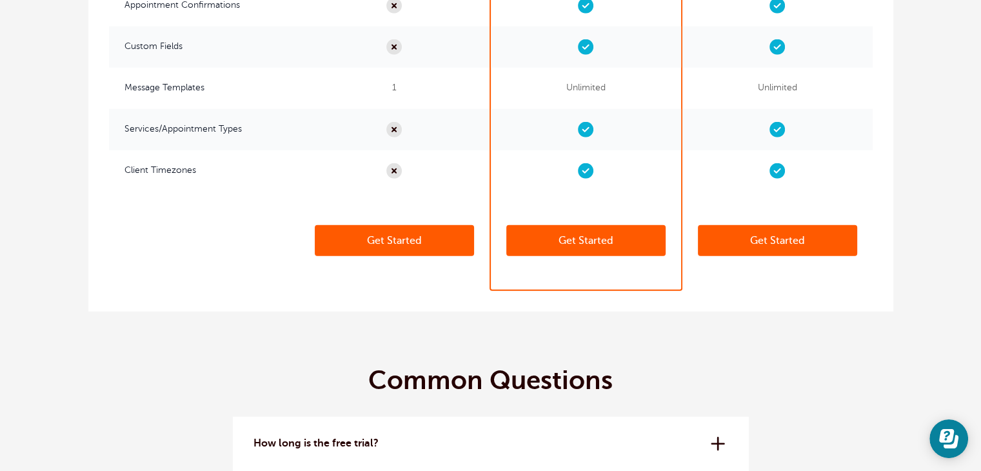
click at [630, 237] on link "Get Started" at bounding box center [585, 240] width 159 height 31
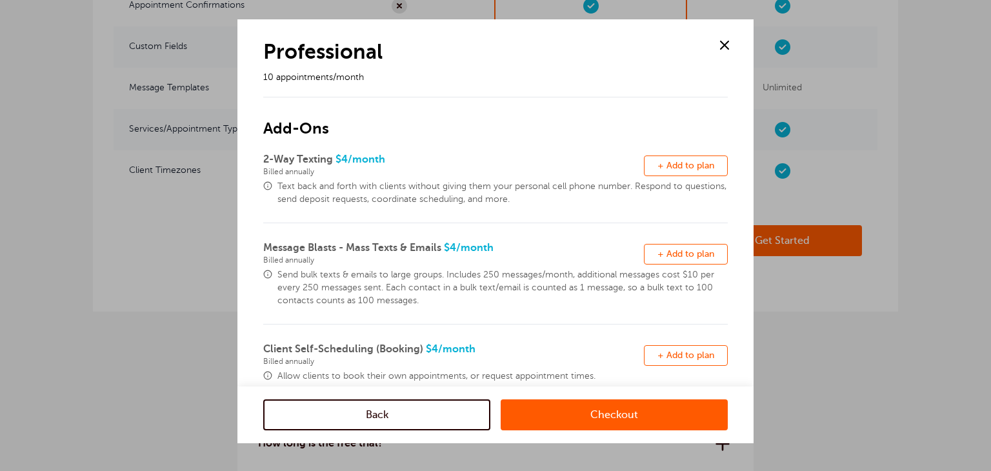
click at [670, 165] on span "+ Add to plan" at bounding box center [685, 166] width 57 height 10
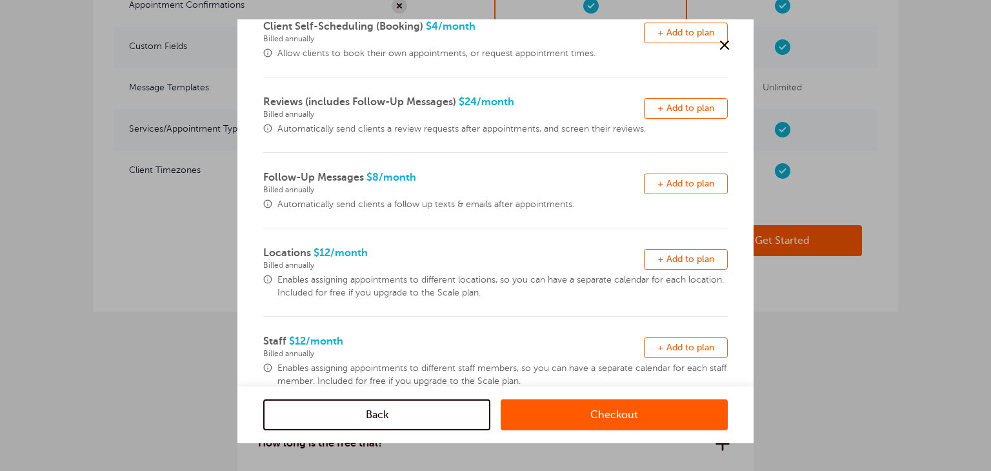
scroll to position [354, 0]
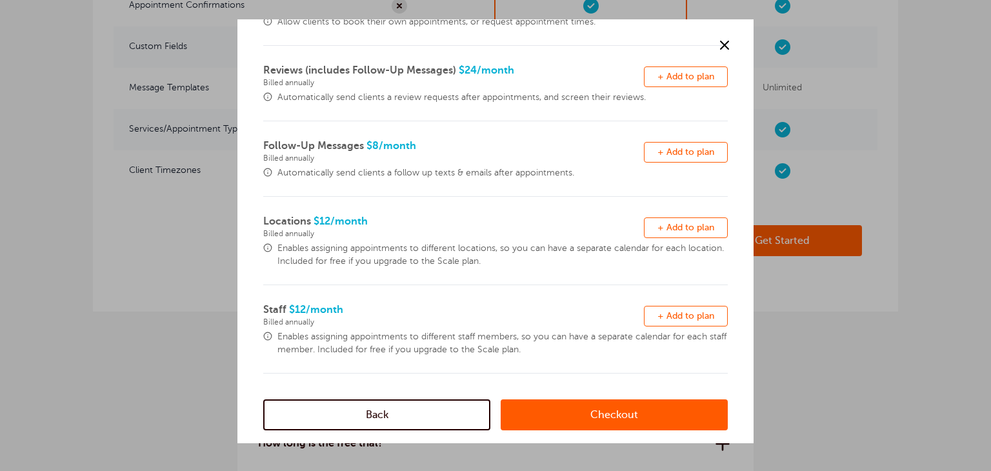
click at [605, 419] on link "Checkout" at bounding box center [614, 414] width 227 height 31
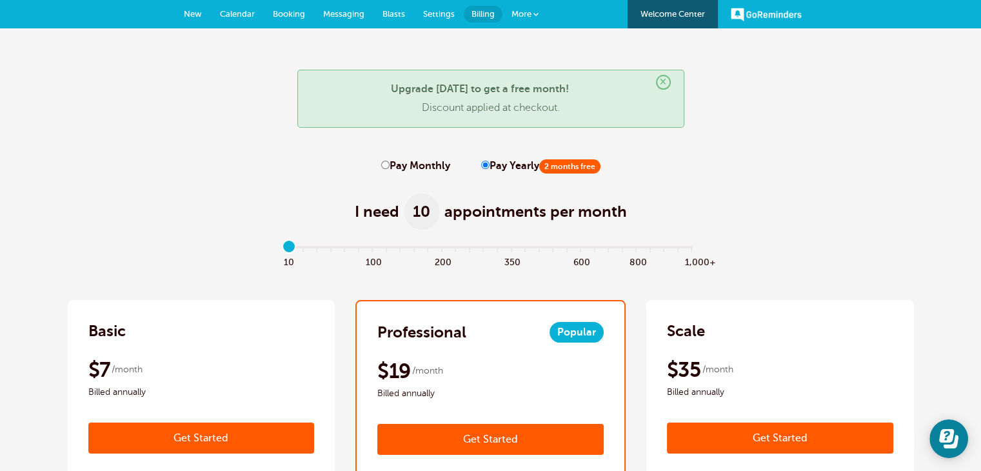
click at [409, 165] on label "Pay Monthly" at bounding box center [415, 166] width 69 height 12
click at [390, 165] on input "Pay Monthly" at bounding box center [385, 165] width 8 height 8
radio input "true"
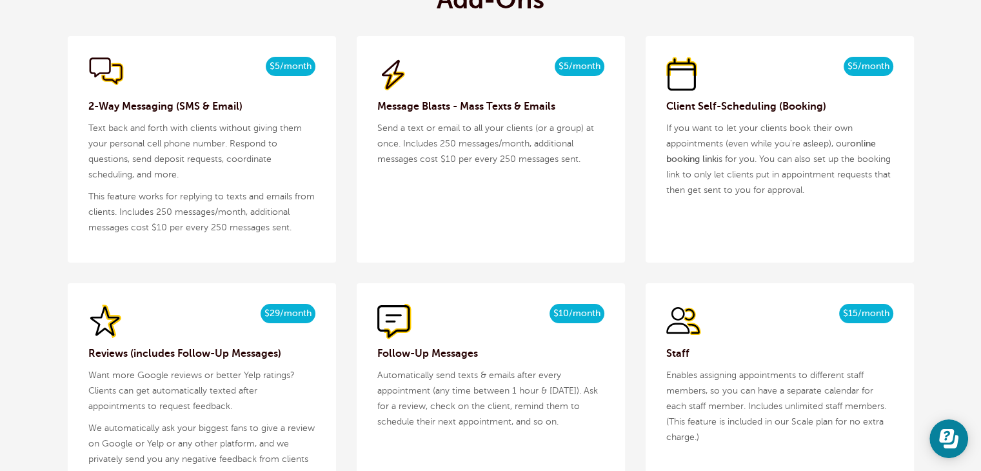
scroll to position [1355, 0]
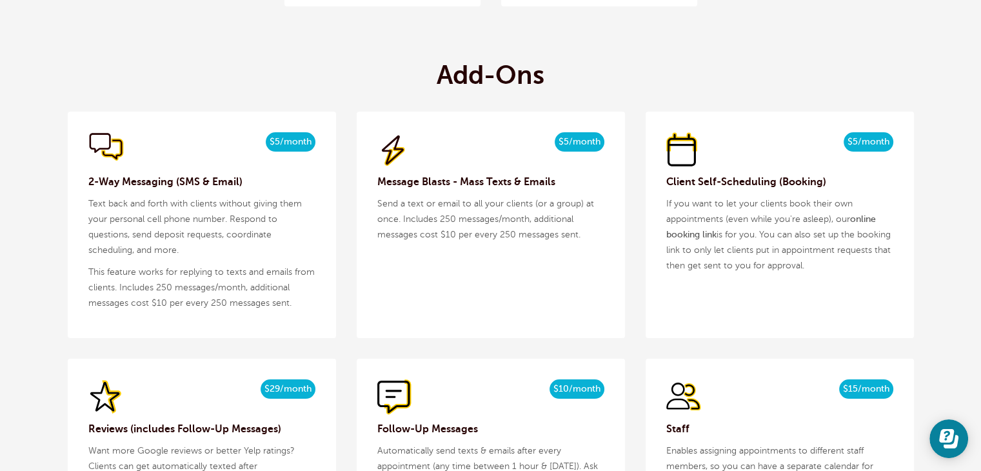
click at [292, 143] on span "$5/month" at bounding box center [291, 141] width 50 height 19
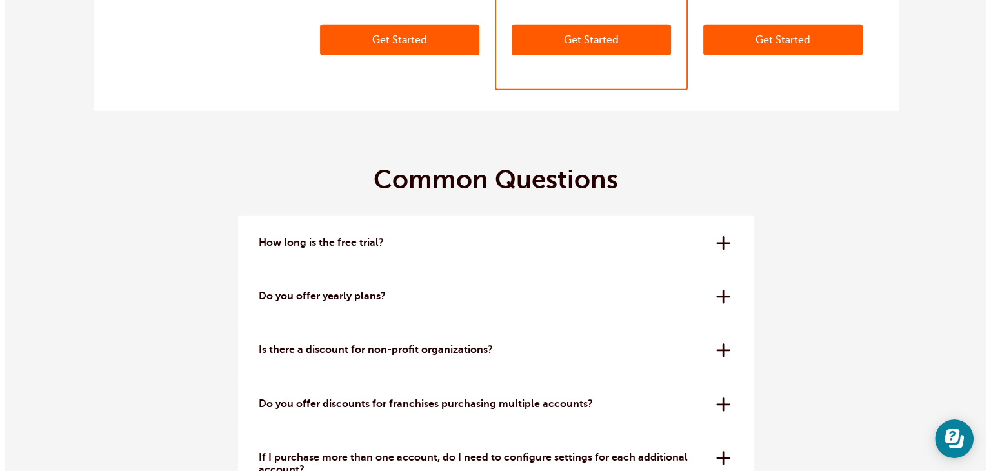
scroll to position [3419, 0]
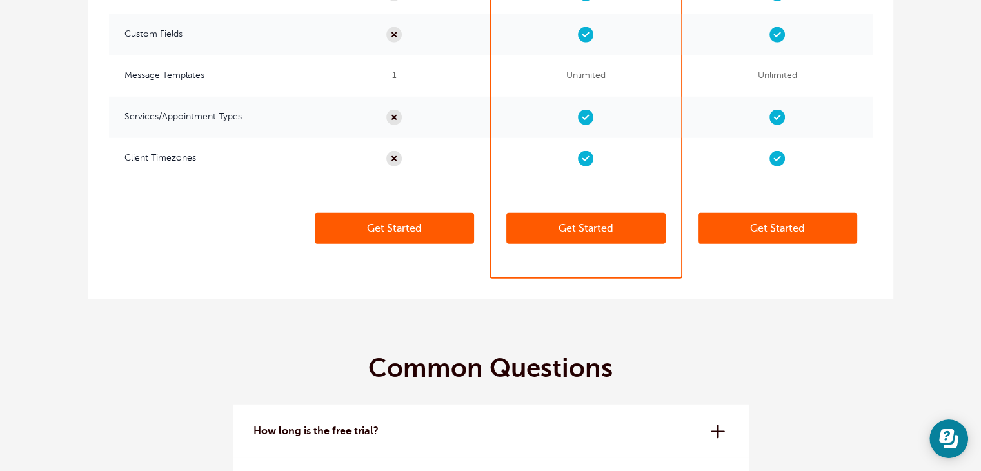
click at [619, 252] on div "Get Started Get Started" at bounding box center [586, 228] width 190 height 98
click at [614, 235] on link "Get Started" at bounding box center [585, 228] width 159 height 31
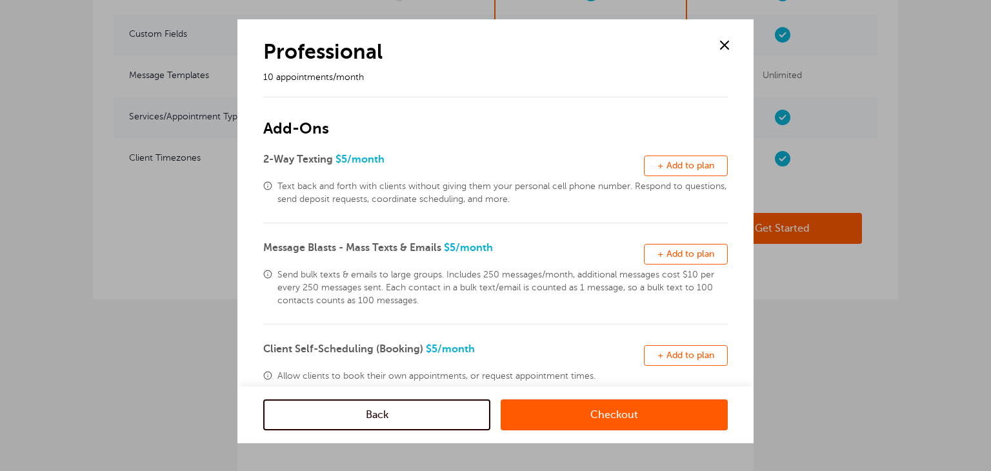
click at [670, 166] on span "+ Add to plan" at bounding box center [685, 166] width 57 height 10
click at [594, 409] on link "Checkout" at bounding box center [614, 414] width 227 height 31
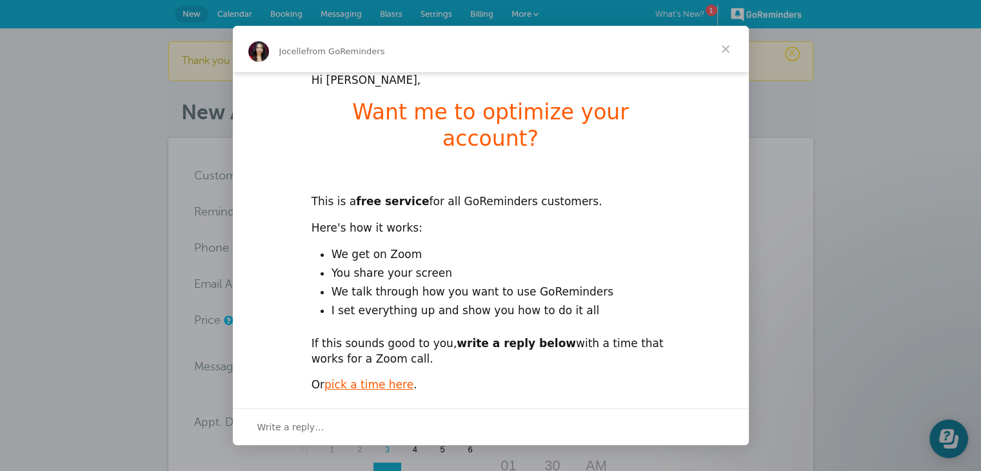
scroll to position [26, 0]
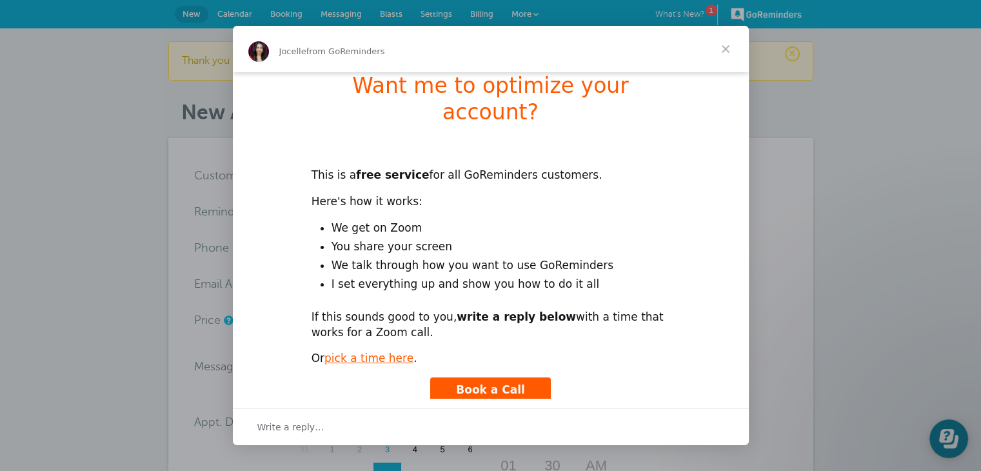
click at [723, 45] on span "Close" at bounding box center [726, 49] width 46 height 46
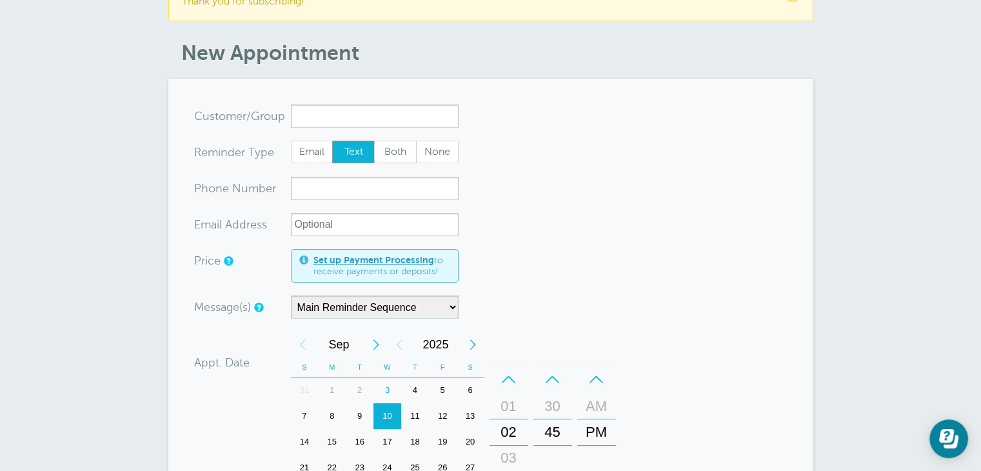
scroll to position [129, 0]
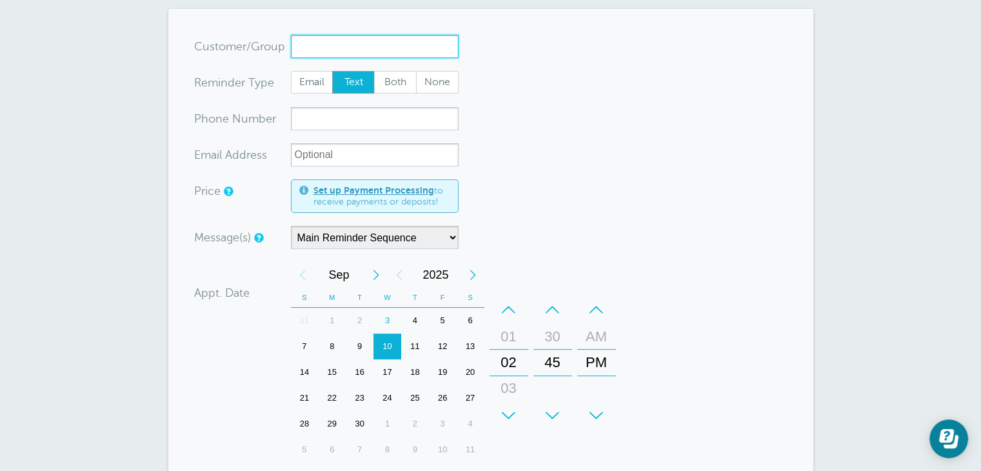
click at [349, 35] on input "x-no-autofill" at bounding box center [375, 46] width 168 height 23
click at [532, 68] on form "You are creating a new customer. To use an existing customer select one from th…" at bounding box center [491, 353] width 594 height 637
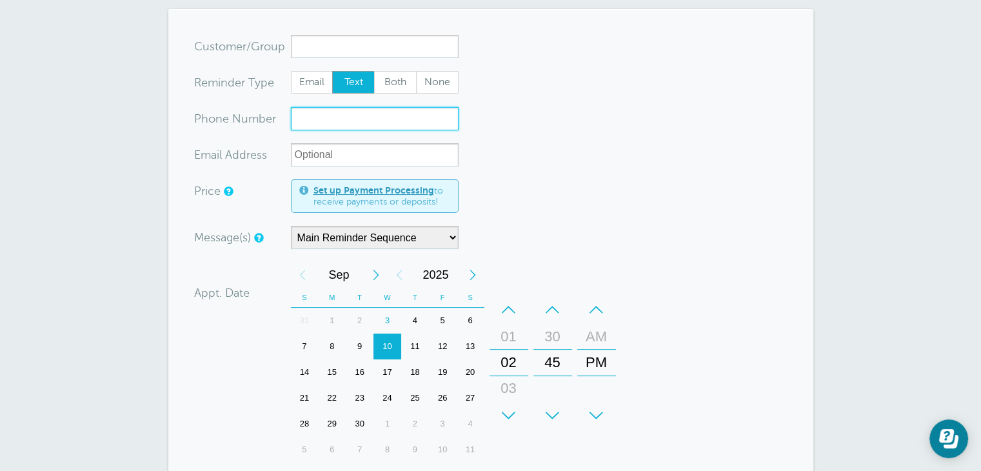
click at [410, 121] on input "xxx-no-autofill" at bounding box center [375, 118] width 168 height 23
click at [501, 110] on form "You are creating a new customer. To use an existing customer select one from th…" at bounding box center [491, 353] width 594 height 637
click at [395, 85] on span "Both" at bounding box center [395, 83] width 41 height 22
click at [374, 71] on input "Both" at bounding box center [374, 70] width 1 height 1
radio input "true"
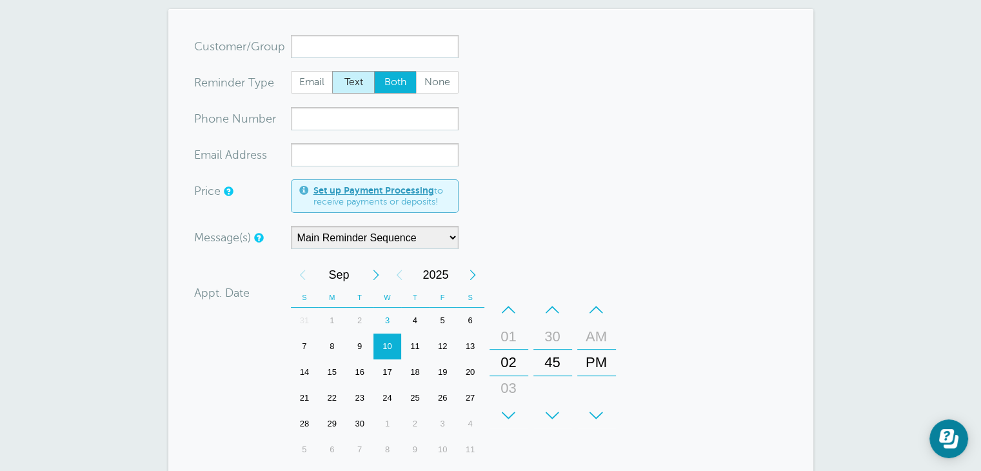
click at [359, 80] on span "Text" at bounding box center [353, 83] width 41 height 22
click at [332, 71] on input "Text" at bounding box center [332, 70] width 1 height 1
radio input "true"
click at [525, 116] on form "You are creating a new customer. To use an existing customer select one from th…" at bounding box center [491, 353] width 594 height 637
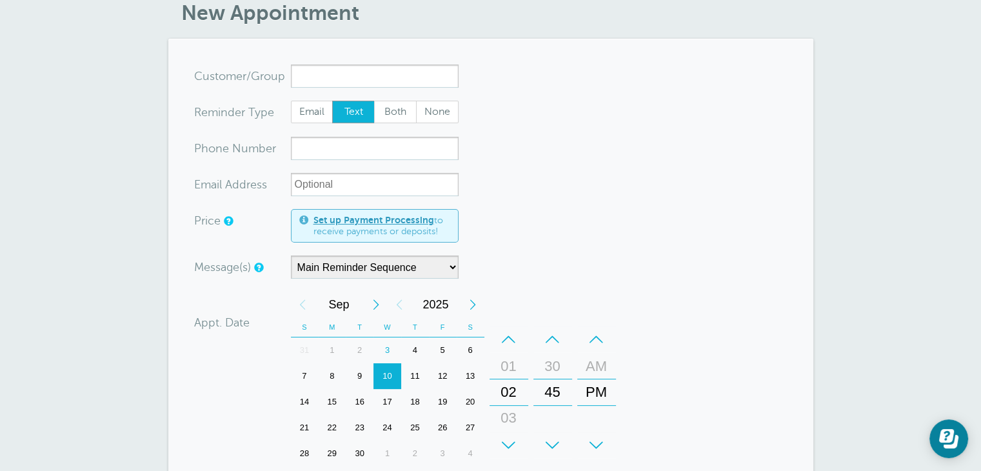
scroll to position [0, 0]
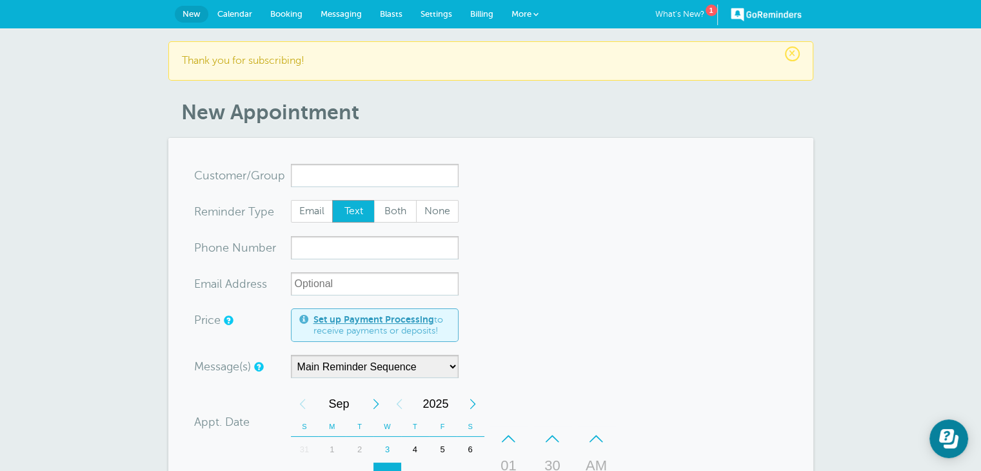
click at [341, 10] on span "Messaging" at bounding box center [341, 14] width 41 height 10
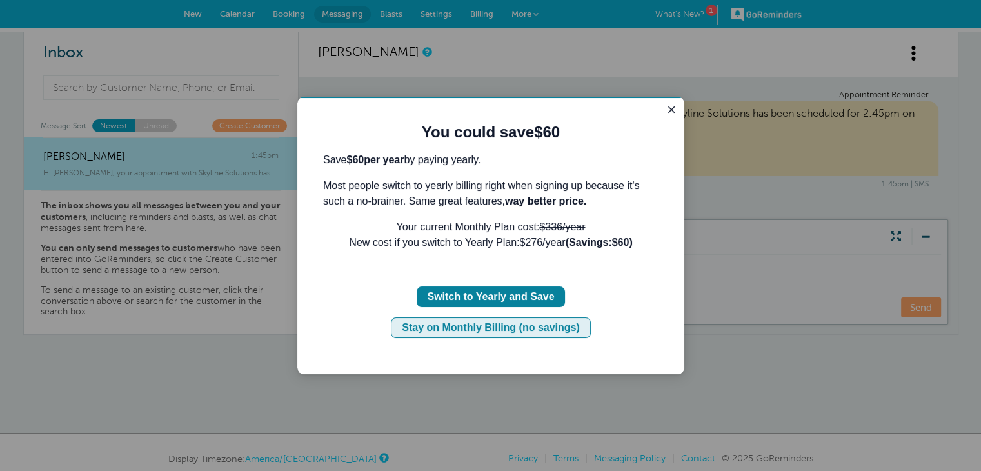
click at [537, 331] on div "Stay on Monthly Billing (no savings)" at bounding box center [491, 327] width 178 height 15
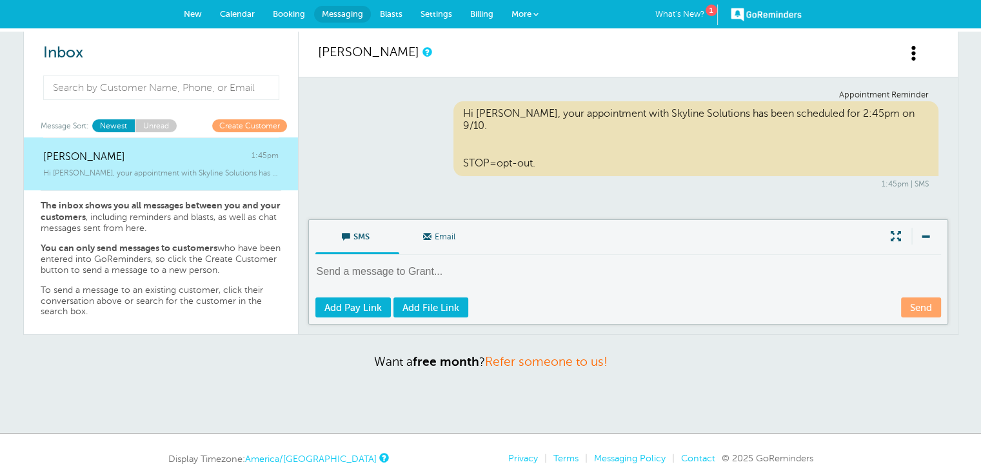
click at [366, 143] on div "Appointment Reminder Hi [PERSON_NAME], your appointment with Skyline Solutions …" at bounding box center [628, 139] width 621 height 99
click at [290, 12] on span "Booking" at bounding box center [289, 14] width 32 height 10
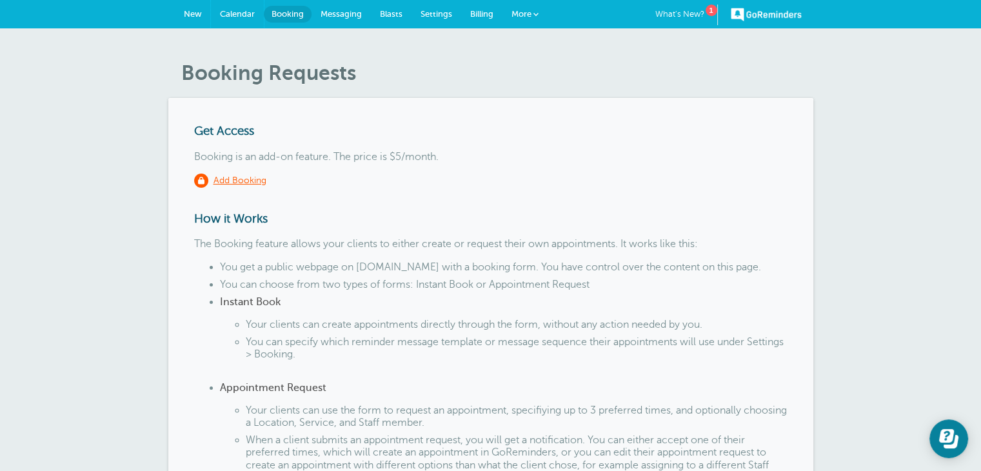
click at [232, 19] on link "Calendar" at bounding box center [237, 14] width 53 height 28
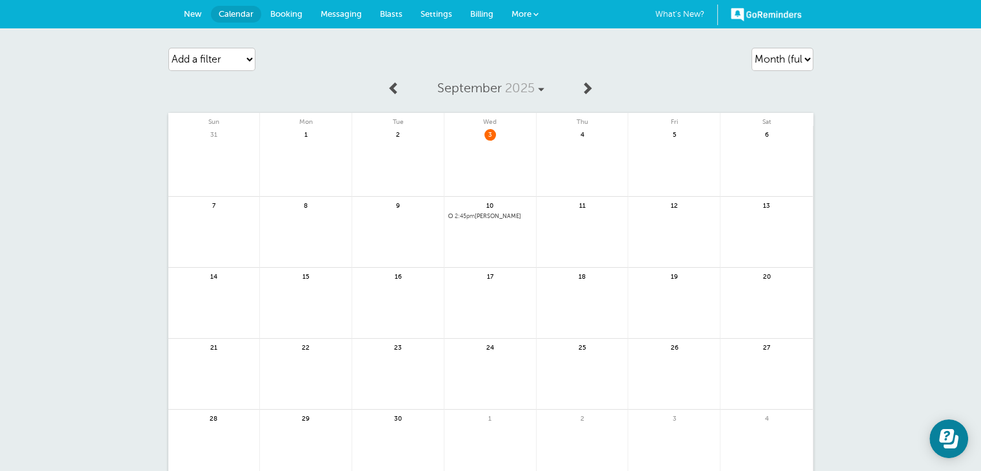
click at [478, 218] on span "2:45pm Grant Lang" at bounding box center [490, 216] width 84 height 7
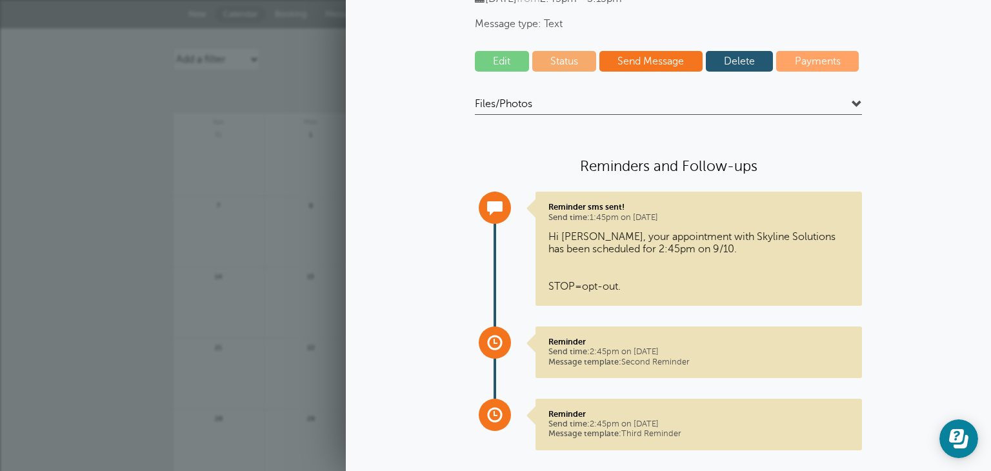
scroll to position [150, 0]
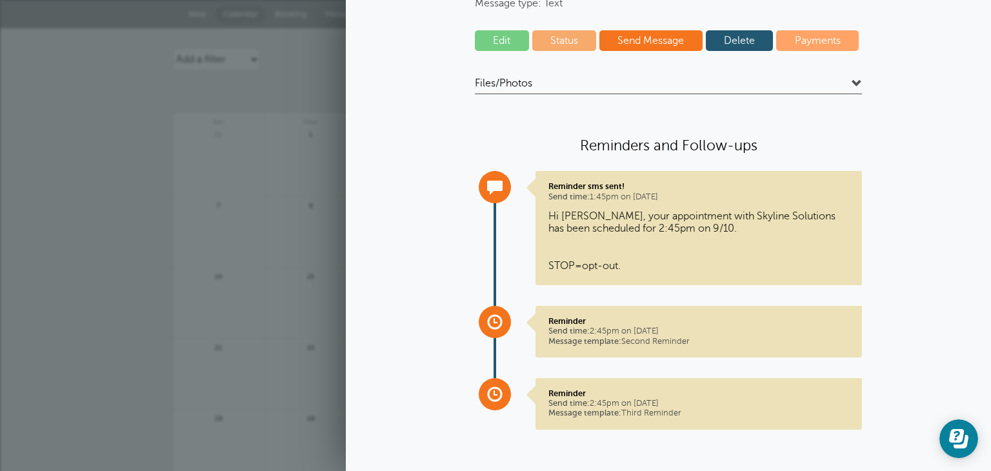
click at [635, 48] on link "Send Message" at bounding box center [650, 40] width 103 height 21
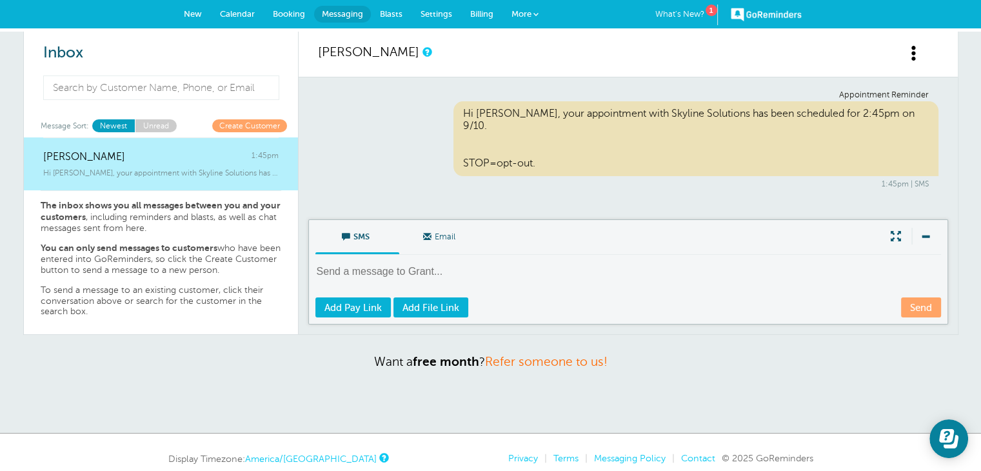
click at [385, 268] on textarea at bounding box center [629, 281] width 628 height 32
type textarea "Yo"
click at [930, 310] on link "Send" at bounding box center [921, 307] width 40 height 20
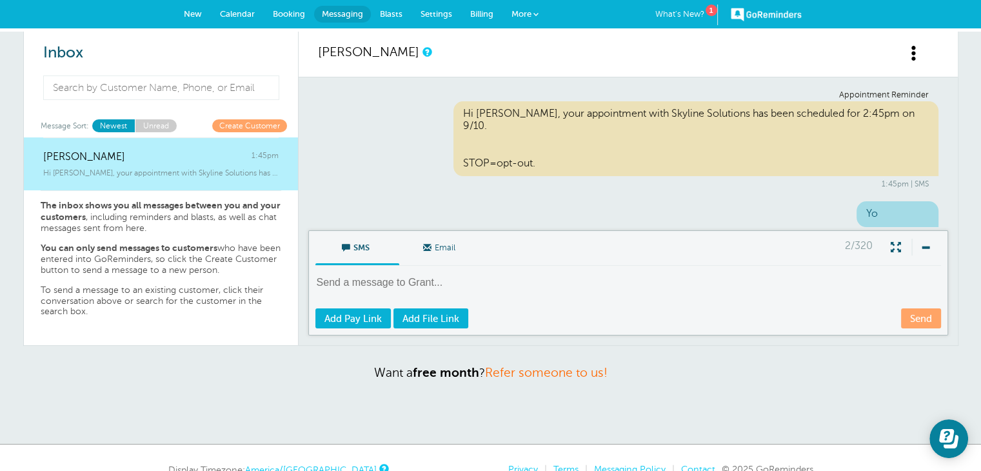
click at [671, 163] on div "Appointment Reminder Hi Grant, your appointment with Skyline Solutions has been…" at bounding box center [628, 139] width 621 height 99
click at [240, 16] on span "Calendar" at bounding box center [237, 14] width 35 height 10
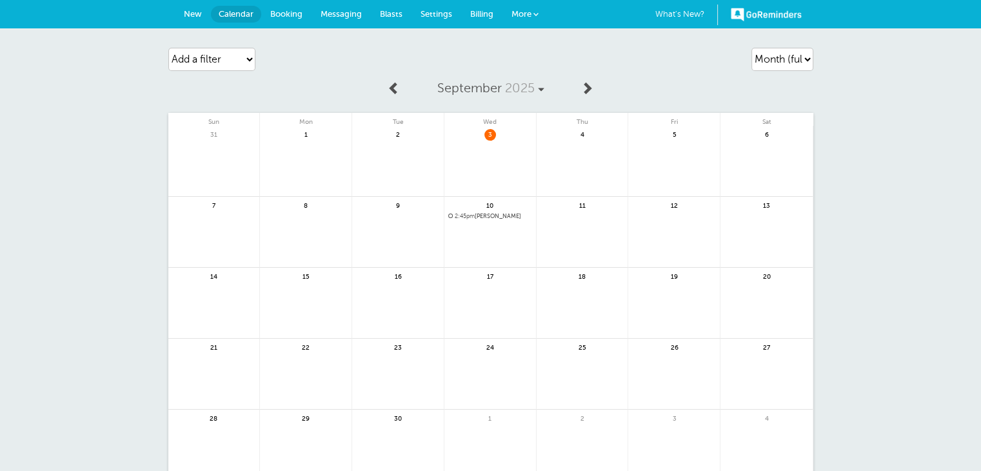
click at [463, 214] on span "2:45pm" at bounding box center [465, 216] width 20 height 6
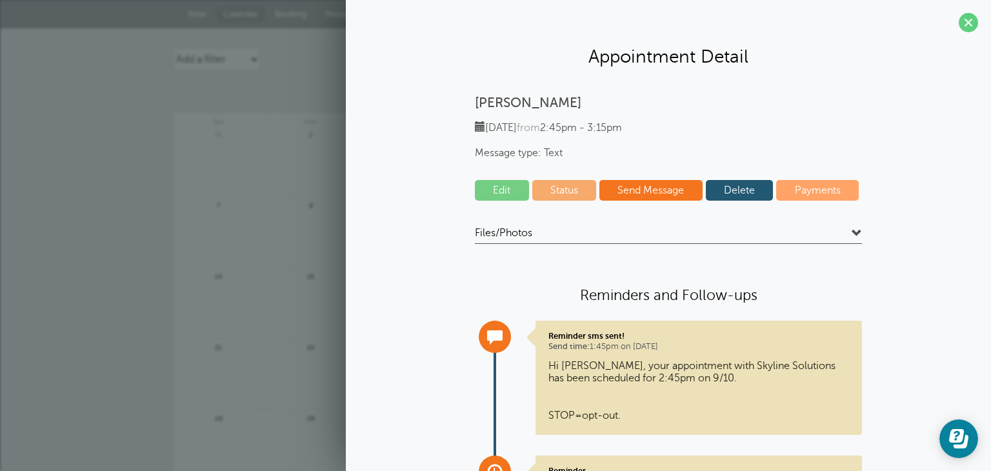
click at [645, 233] on h4 "Files/Photos" at bounding box center [668, 234] width 387 height 17
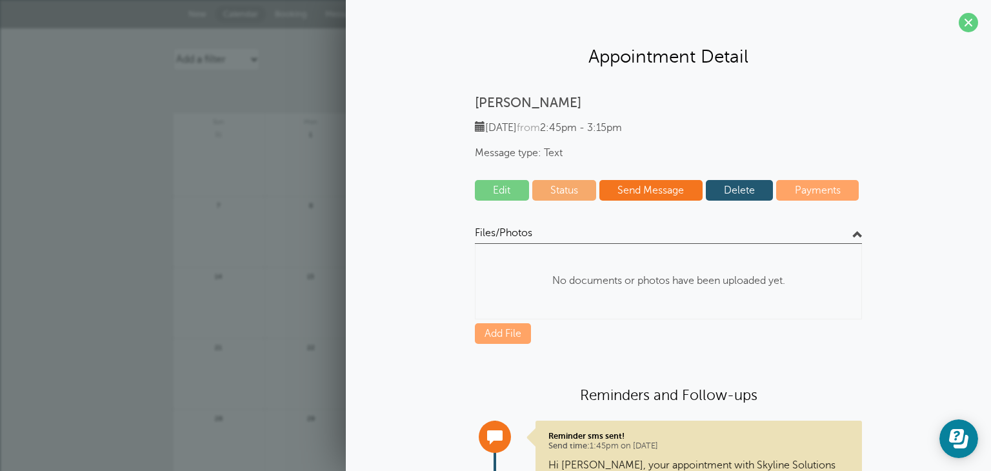
click at [645, 233] on h4 "Files/Photos" at bounding box center [668, 234] width 387 height 17
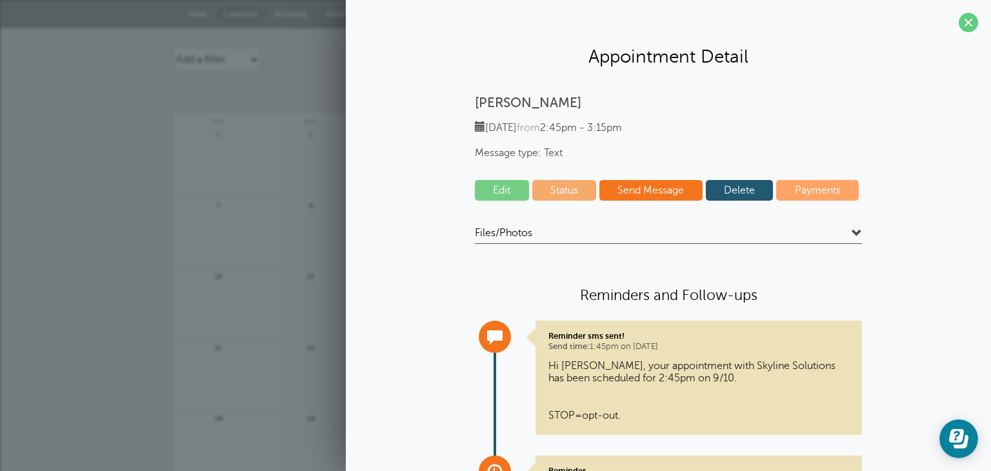
click at [652, 194] on link "Send Message" at bounding box center [650, 190] width 103 height 21
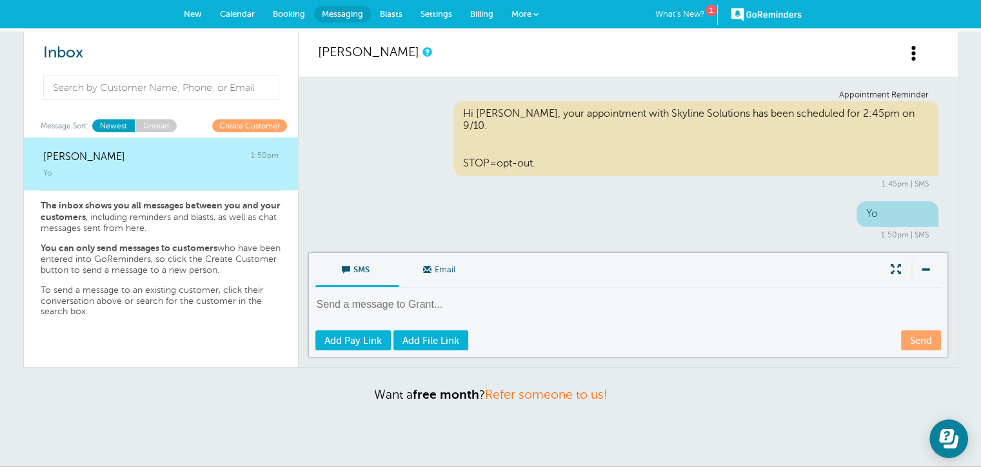
click at [292, 17] on span "Booking" at bounding box center [289, 14] width 32 height 10
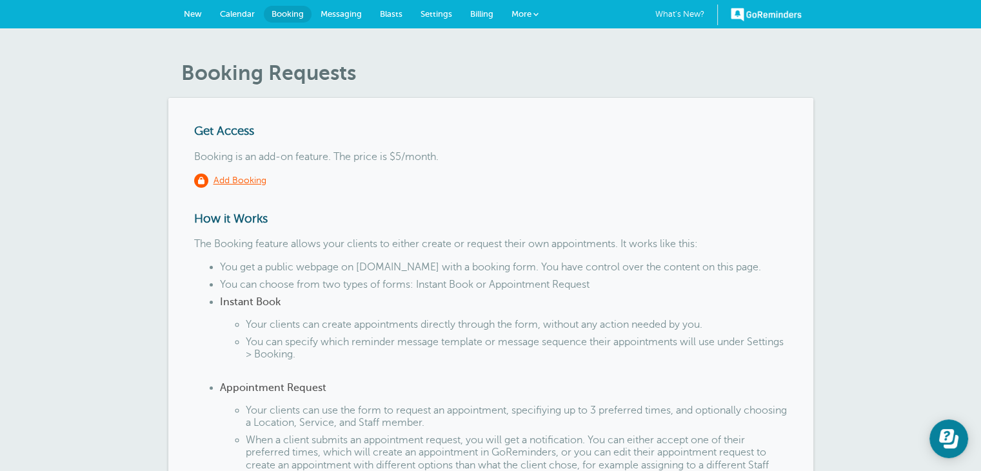
click at [247, 10] on span "Calendar" at bounding box center [237, 14] width 35 height 10
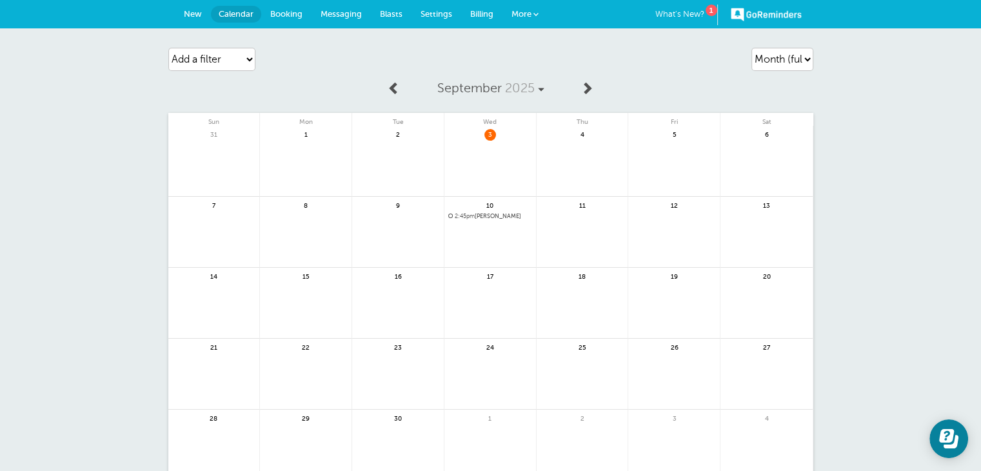
click at [186, 12] on span "New" at bounding box center [193, 14] width 18 height 10
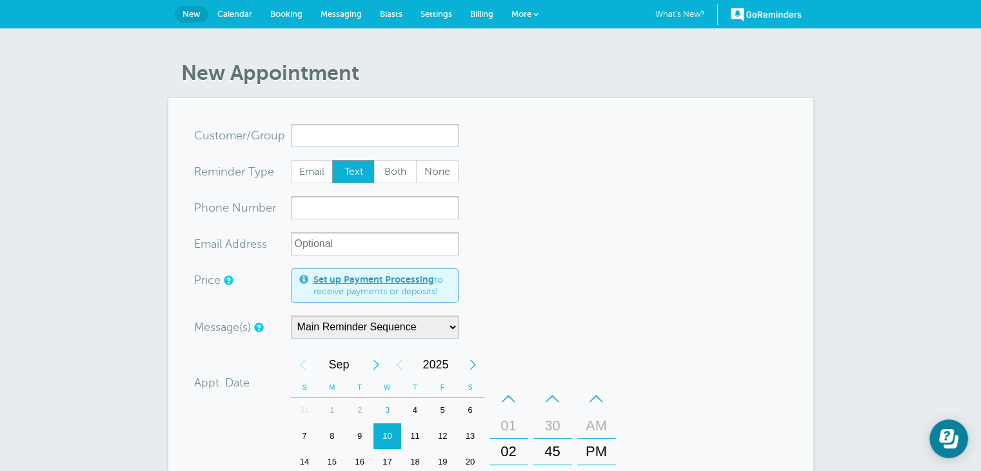
click at [235, 21] on link "Calendar" at bounding box center [234, 14] width 53 height 28
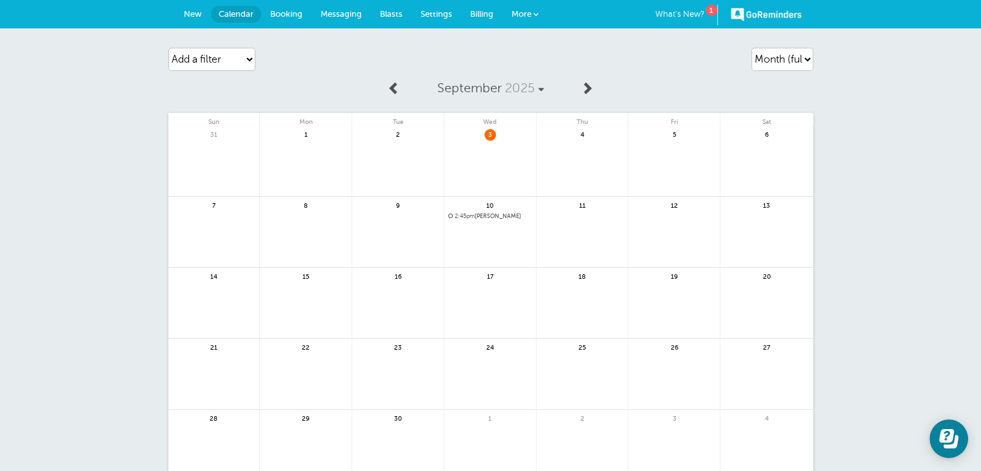
click at [520, 13] on span "More" at bounding box center [522, 14] width 20 height 10
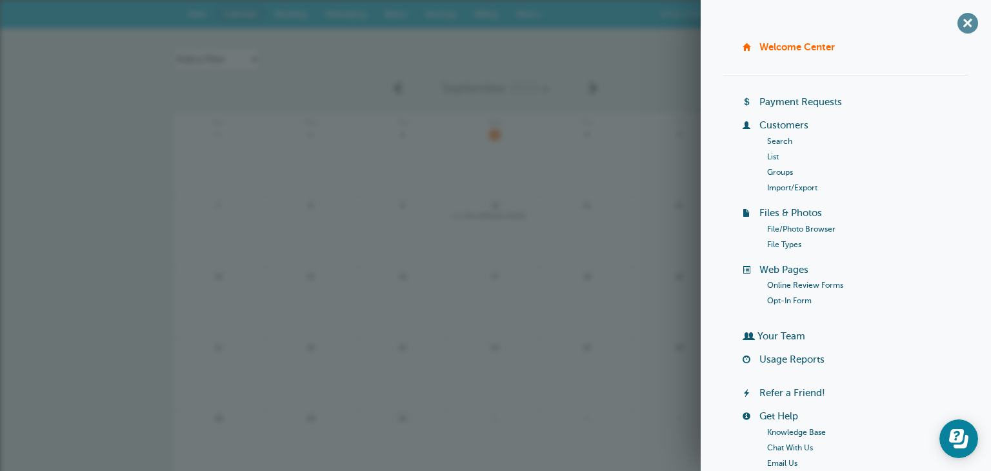
click at [956, 30] on span "+" at bounding box center [967, 22] width 29 height 29
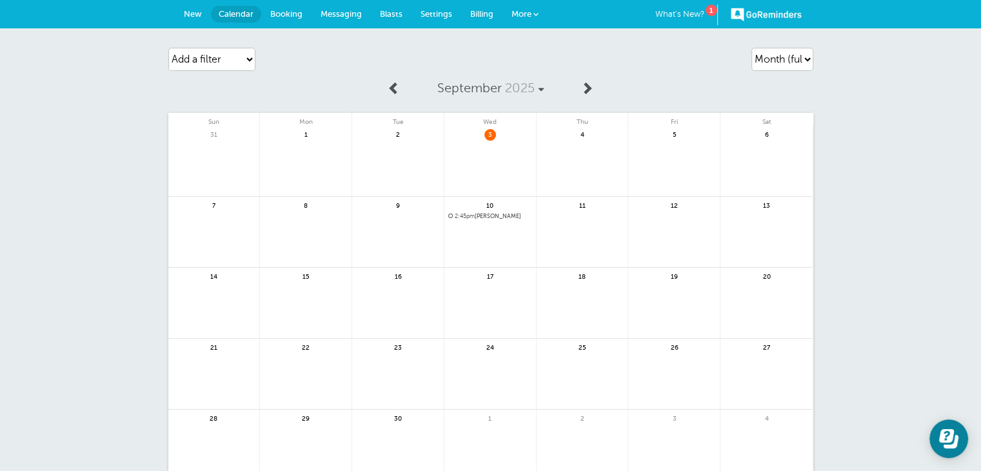
click at [343, 19] on link "Messaging" at bounding box center [341, 14] width 59 height 28
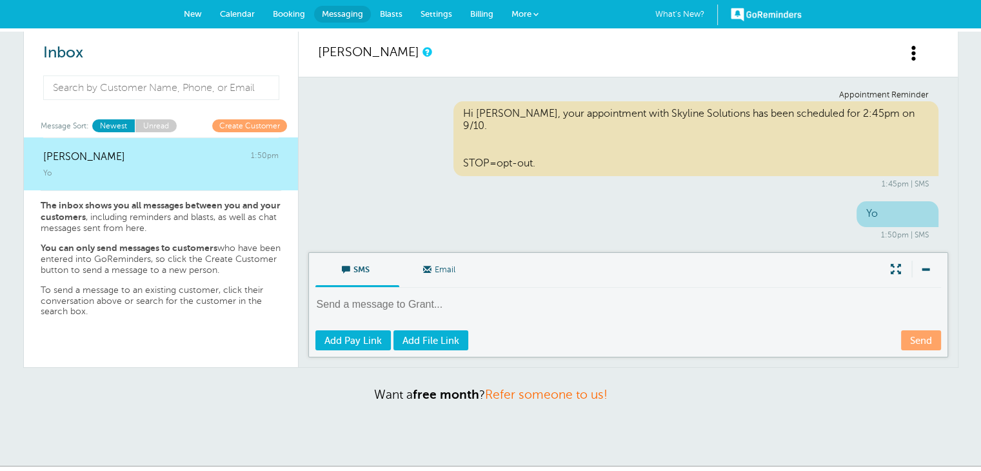
click at [286, 15] on span "Booking" at bounding box center [289, 14] width 32 height 10
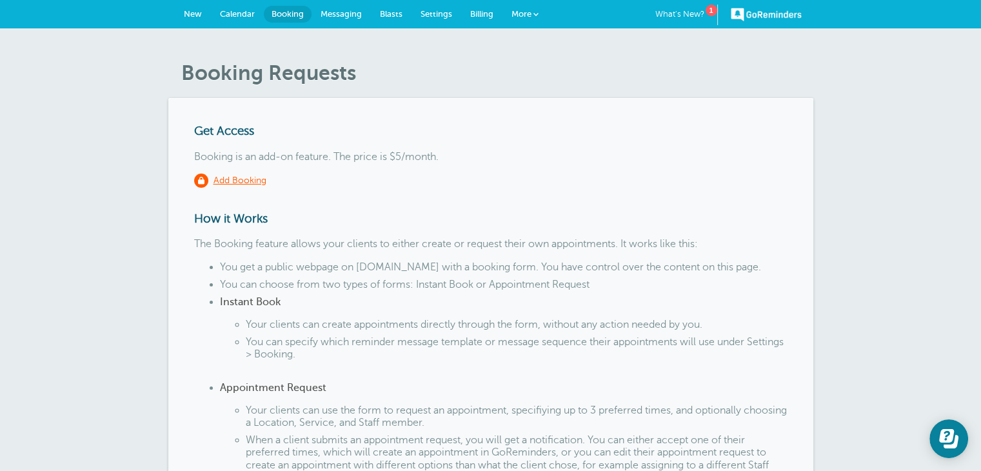
click at [251, 14] on span "Calendar" at bounding box center [237, 14] width 35 height 10
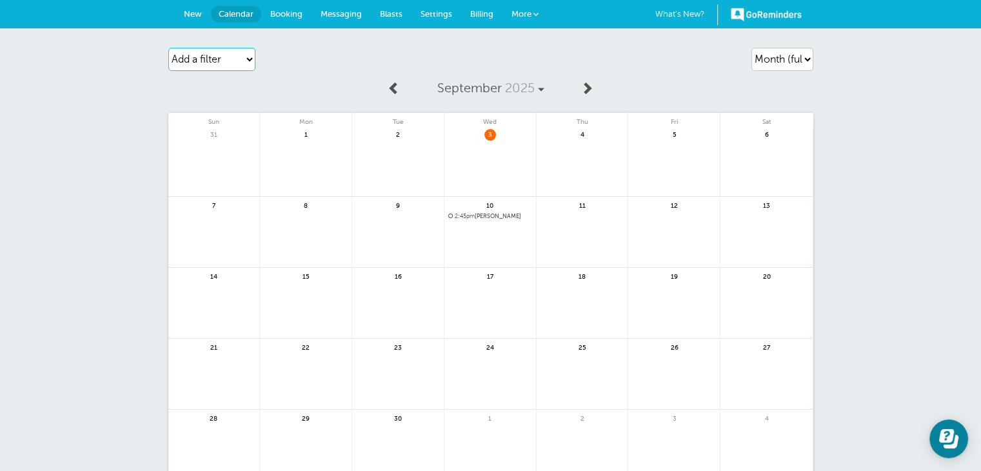
click at [219, 57] on select "Add a filter Customer Search Appointment Status Payment Status" at bounding box center [211, 59] width 87 height 23
drag, startPoint x: 219, startPoint y: 57, endPoint x: 235, endPoint y: 66, distance: 17.9
click at [219, 57] on select "Add a filter Customer Search Appointment Status Payment Status" at bounding box center [211, 59] width 87 height 23
click at [488, 215] on span "2:45pm [PERSON_NAME]" at bounding box center [490, 216] width 84 height 7
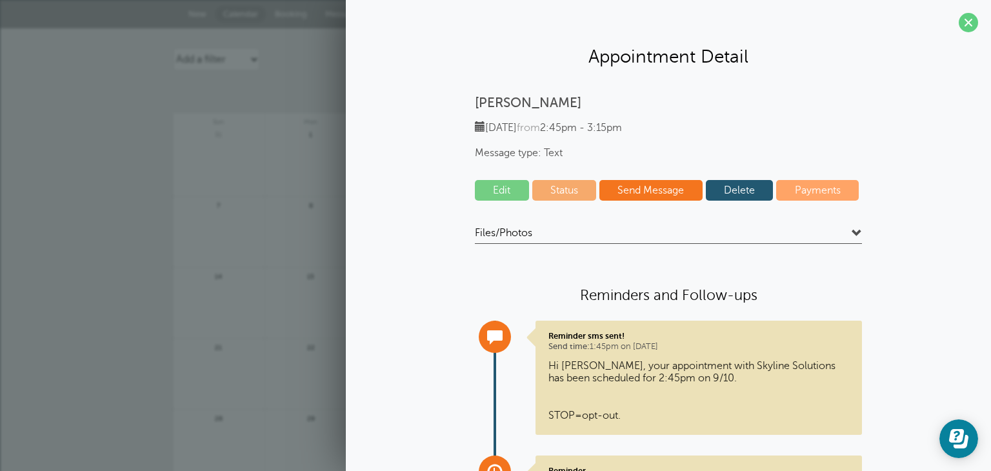
click at [968, 22] on section "Appointment Detail [PERSON_NAME] [DATE] from 2:45pm - 3:15pm Message type: Text…" at bounding box center [668, 311] width 645 height 622
click at [959, 24] on span at bounding box center [968, 22] width 19 height 19
